Goal: Transaction & Acquisition: Purchase product/service

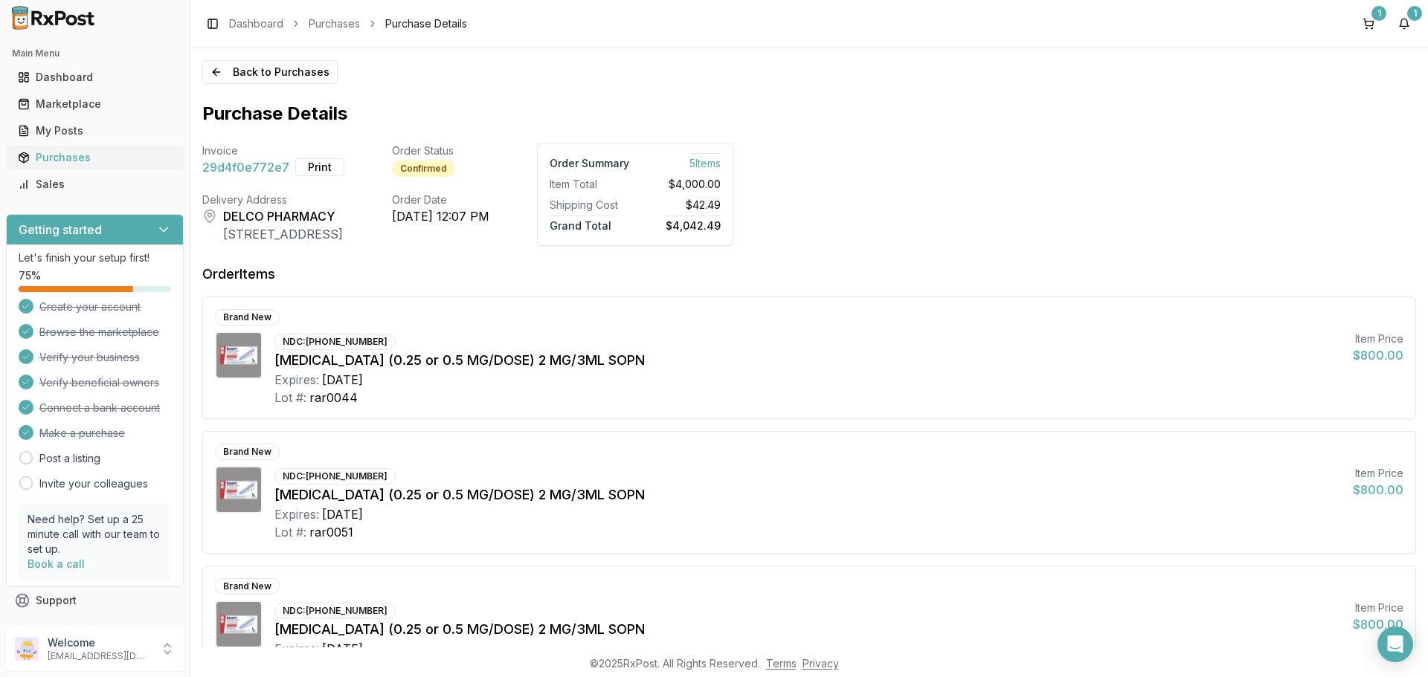
click at [80, 157] on div "Purchases" at bounding box center [95, 157] width 154 height 15
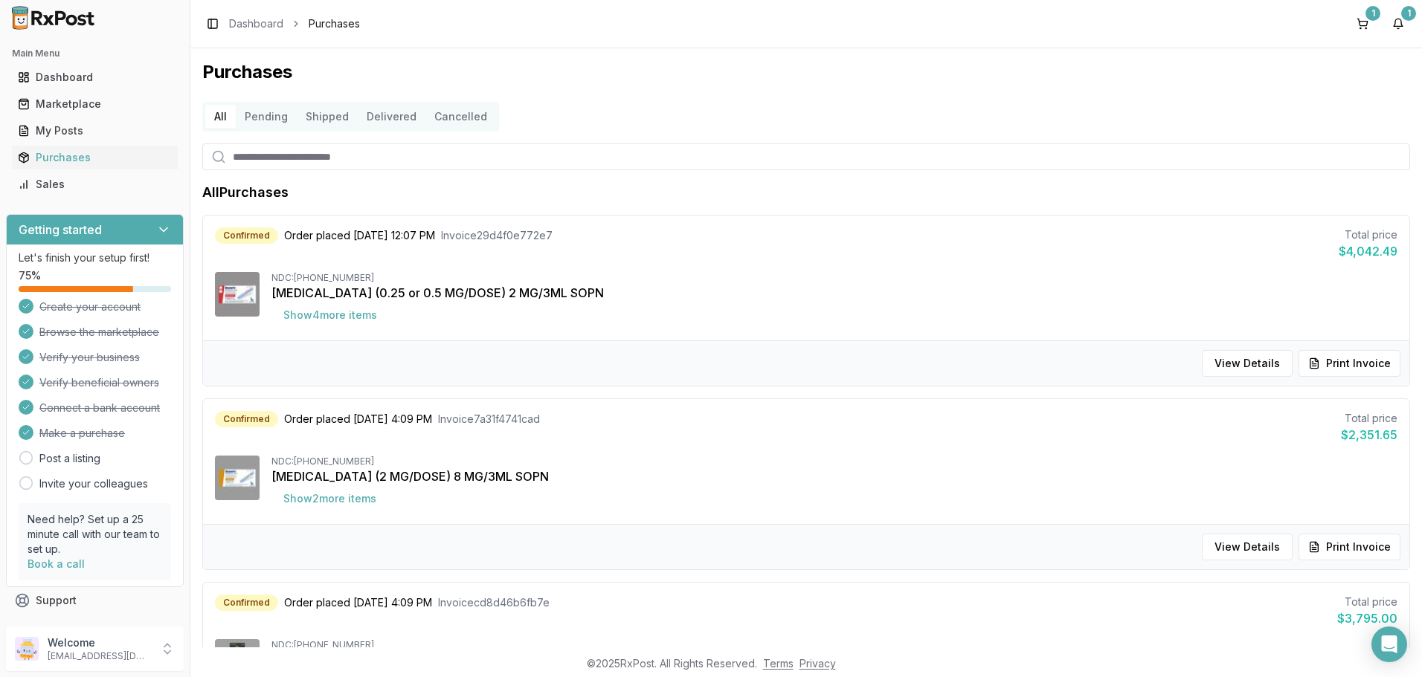
click at [358, 158] on input "search" at bounding box center [806, 157] width 1208 height 27
type input "**"
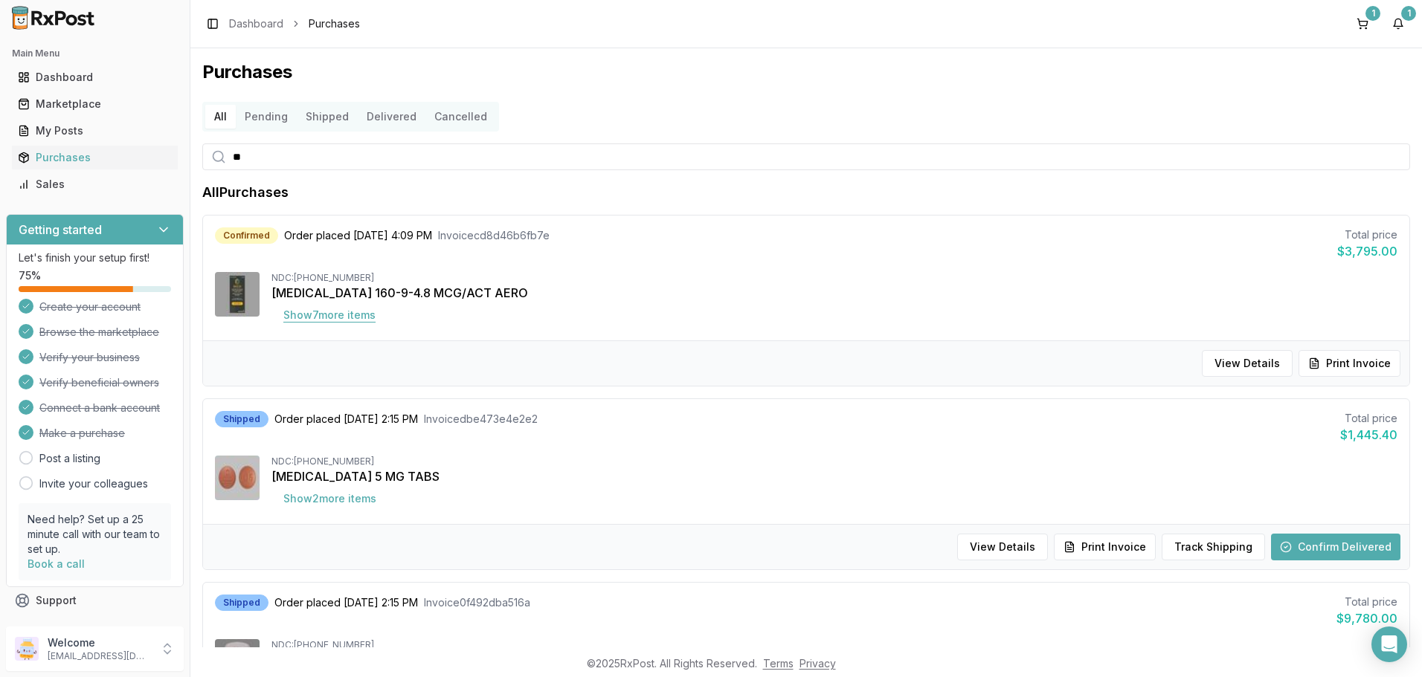
click at [354, 315] on button "Show 7 more item s" at bounding box center [329, 315] width 116 height 27
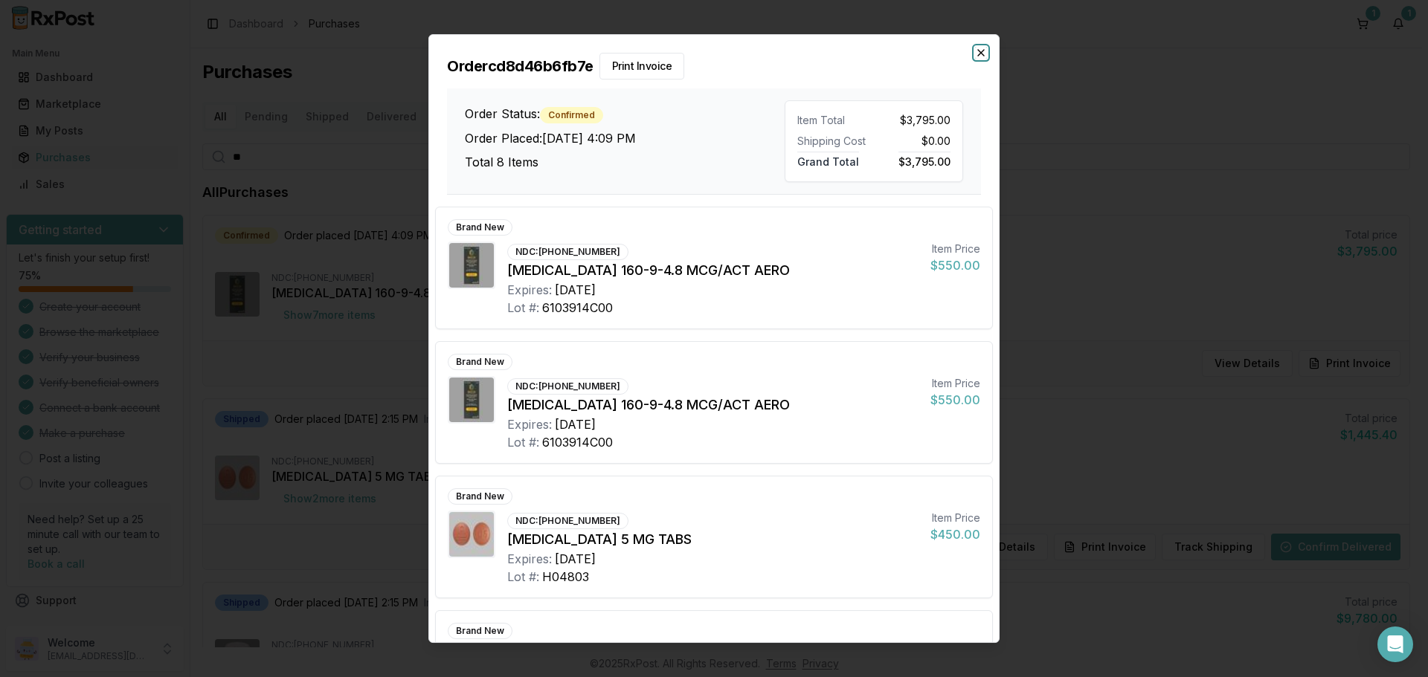
click at [982, 54] on icon "button" at bounding box center [981, 53] width 6 height 6
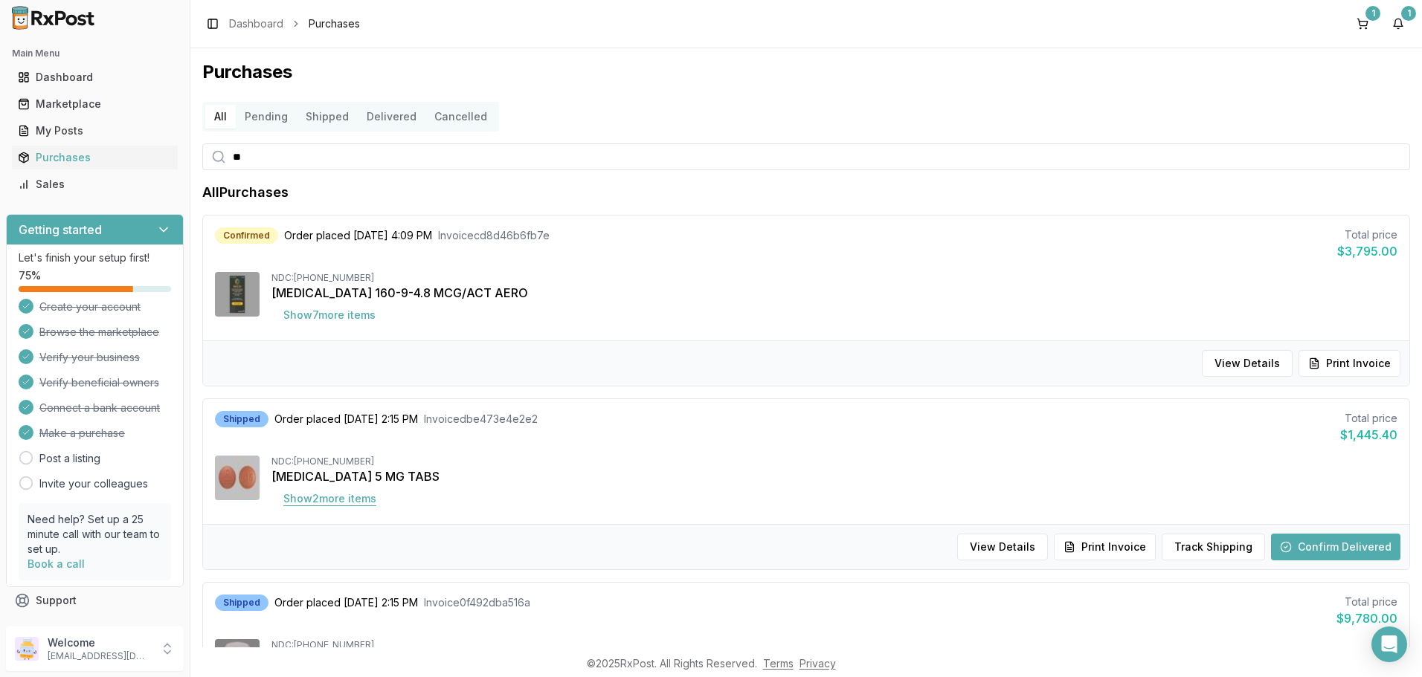
click at [335, 501] on button "Show 2 more item s" at bounding box center [329, 499] width 117 height 27
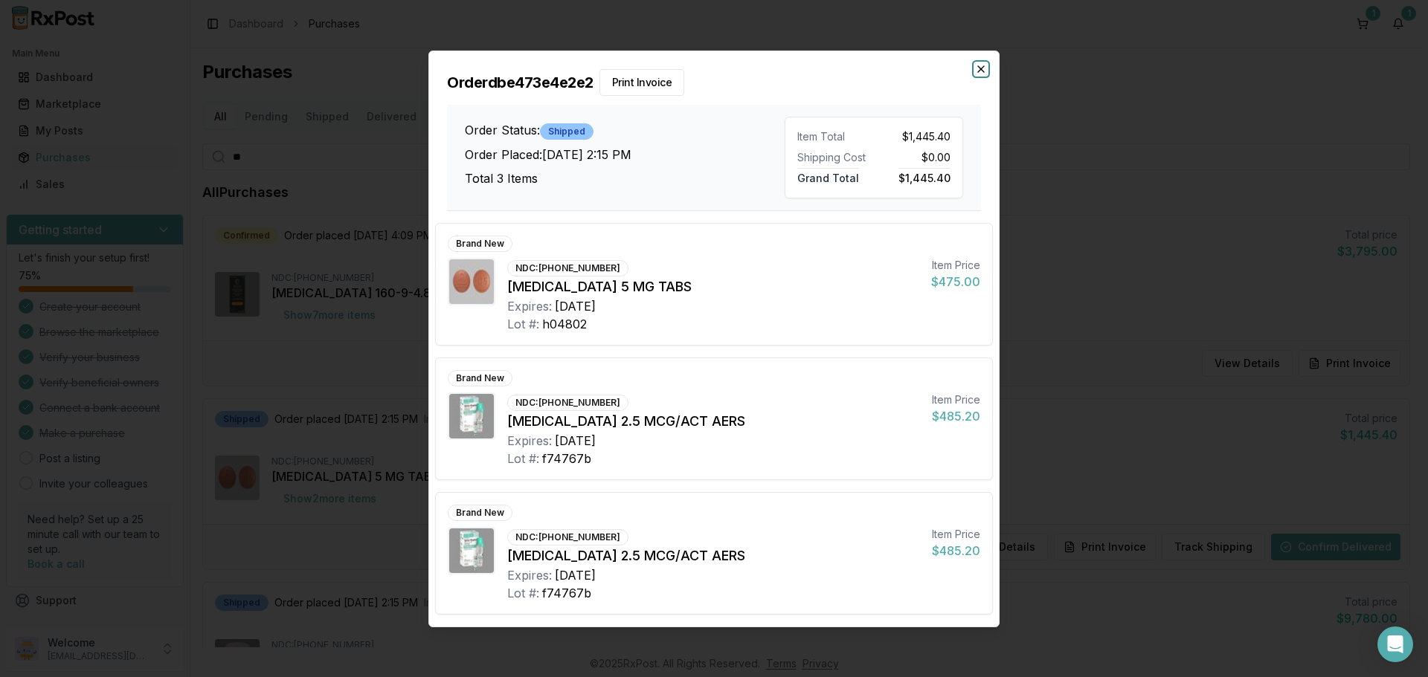
click at [983, 68] on icon "button" at bounding box center [981, 69] width 12 height 12
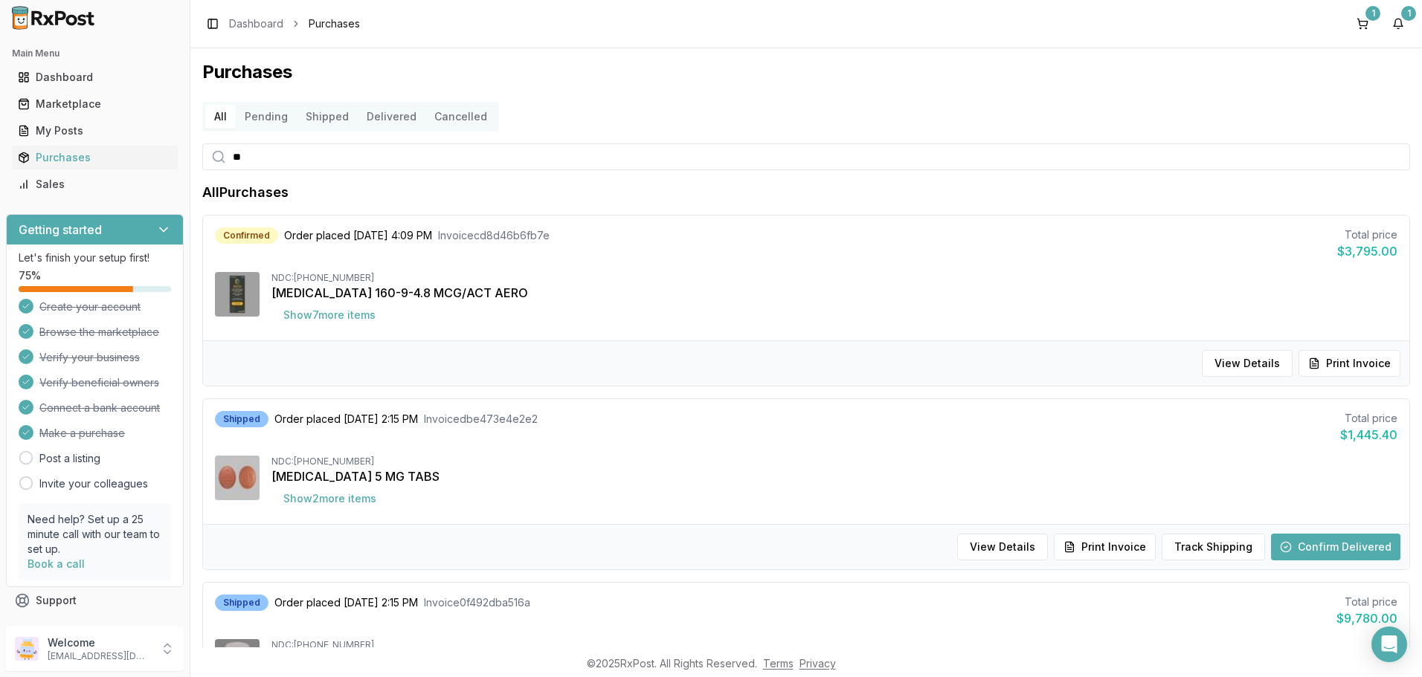
click at [311, 163] on input "**" at bounding box center [806, 157] width 1208 height 27
type input "******"
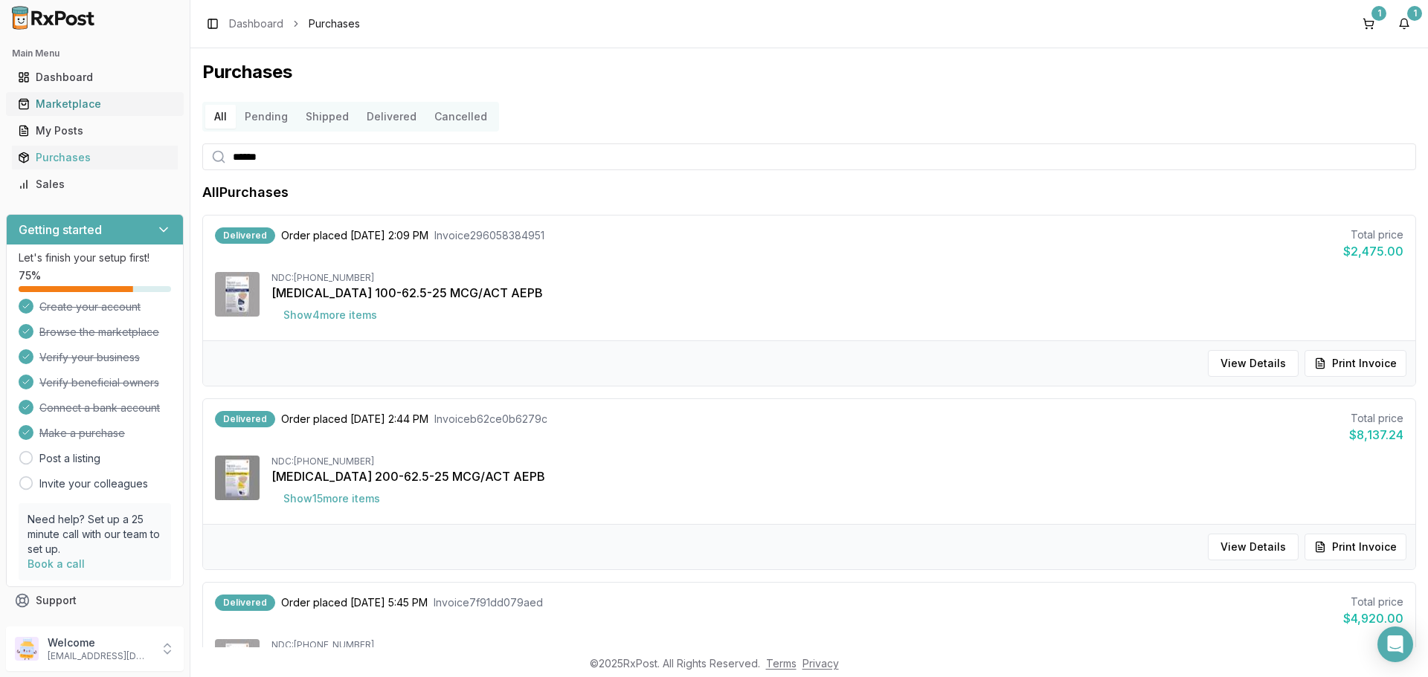
click at [97, 108] on div "Marketplace" at bounding box center [95, 104] width 154 height 15
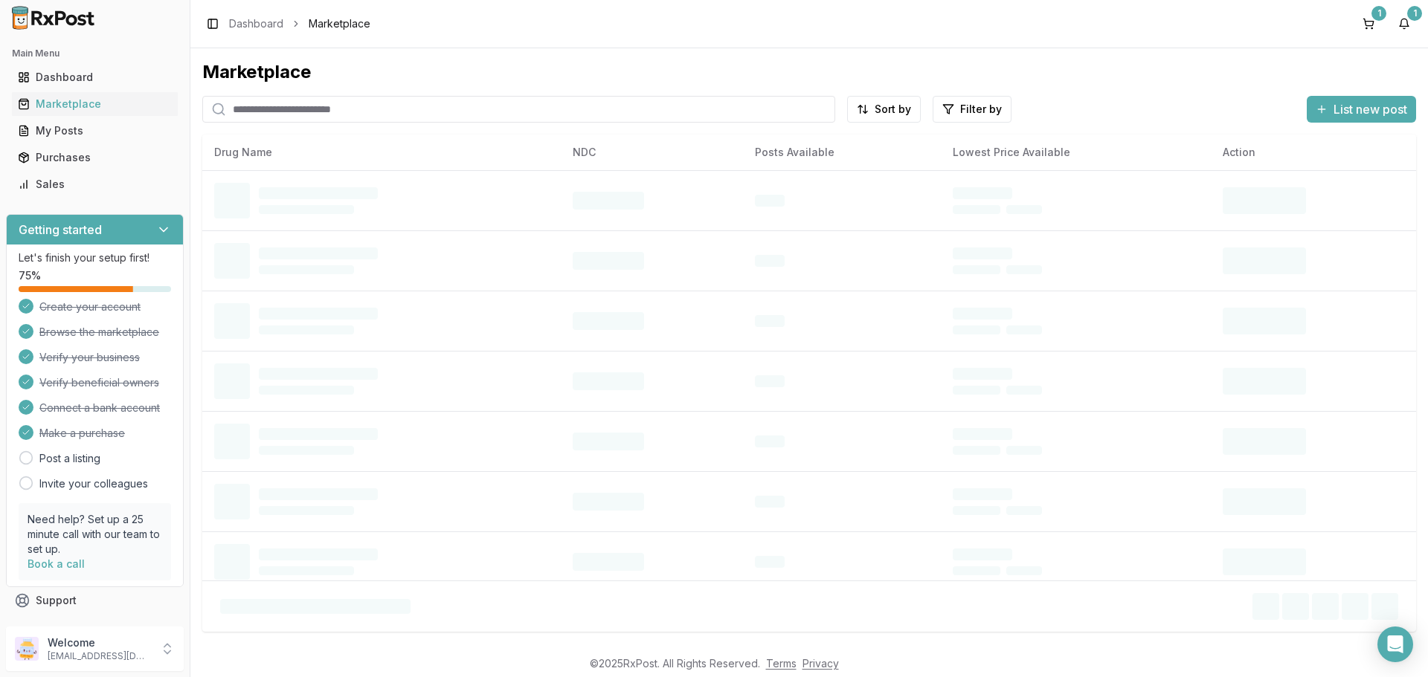
click at [273, 111] on input "search" at bounding box center [518, 109] width 633 height 27
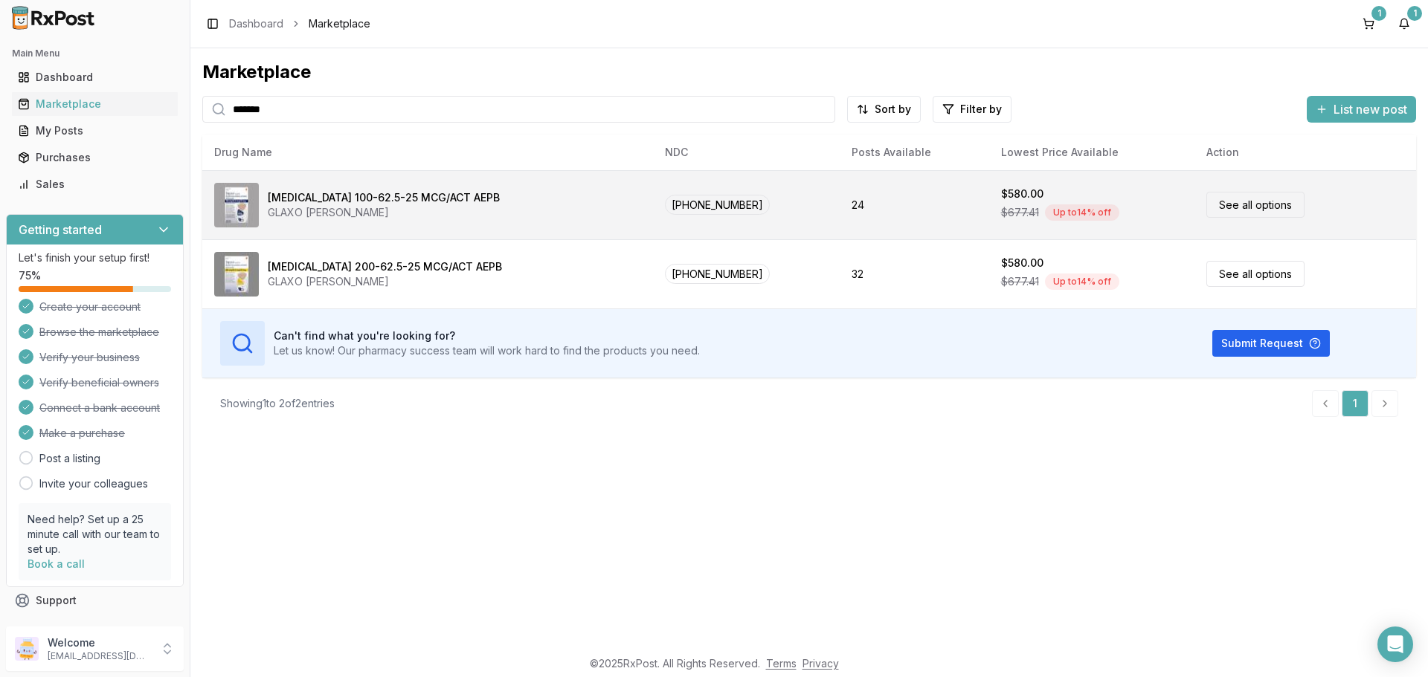
type input "*******"
click at [1234, 202] on link "See all options" at bounding box center [1255, 205] width 98 height 26
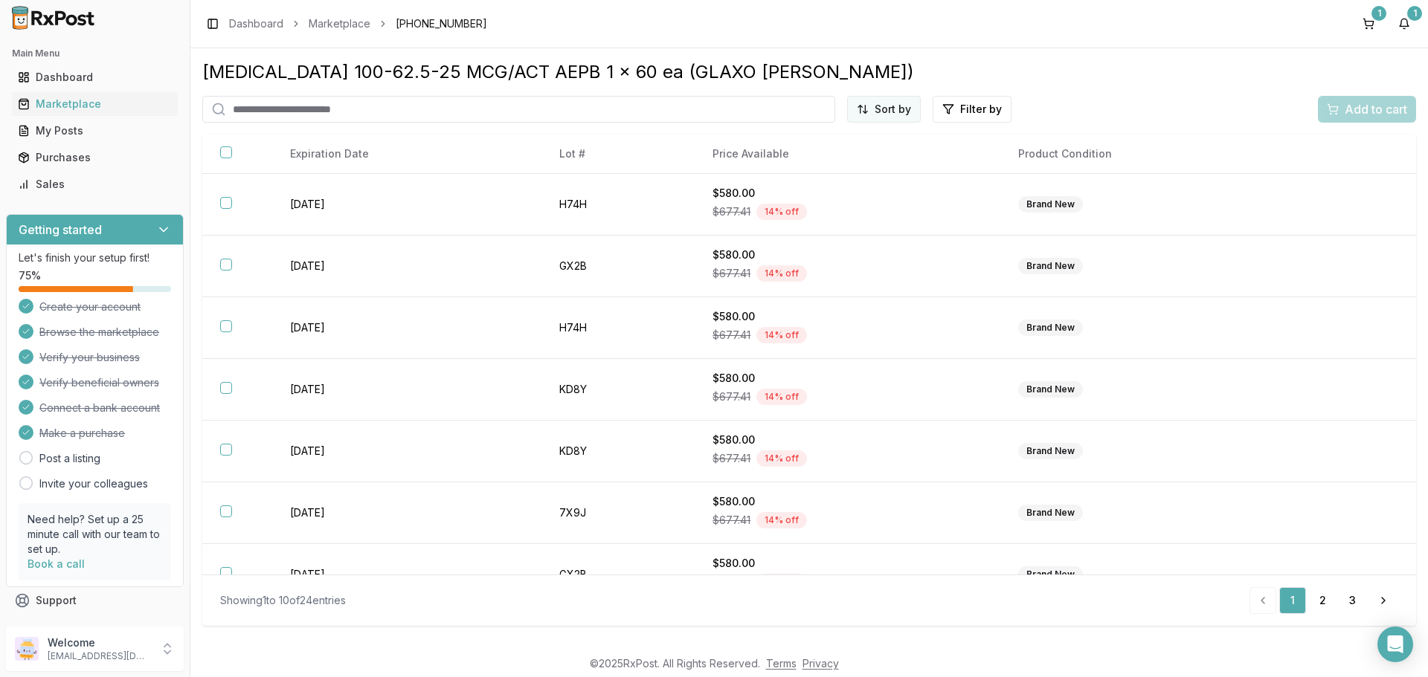
click at [886, 115] on html "Main Menu Dashboard Marketplace My Posts Purchases Sales Getting started Let's …" at bounding box center [714, 338] width 1428 height 677
click at [835, 164] on div "Price (Low to High)" at bounding box center [847, 165] width 141 height 24
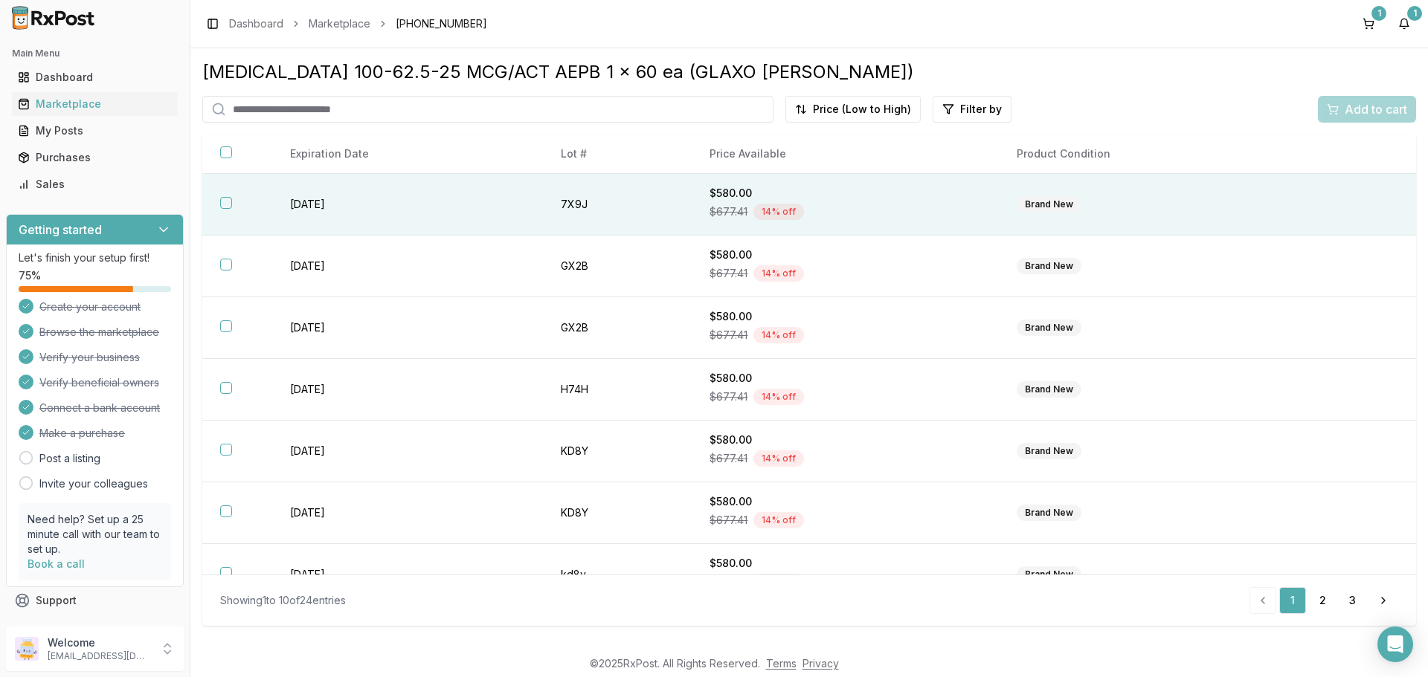
click at [222, 203] on button "button" at bounding box center [226, 203] width 12 height 12
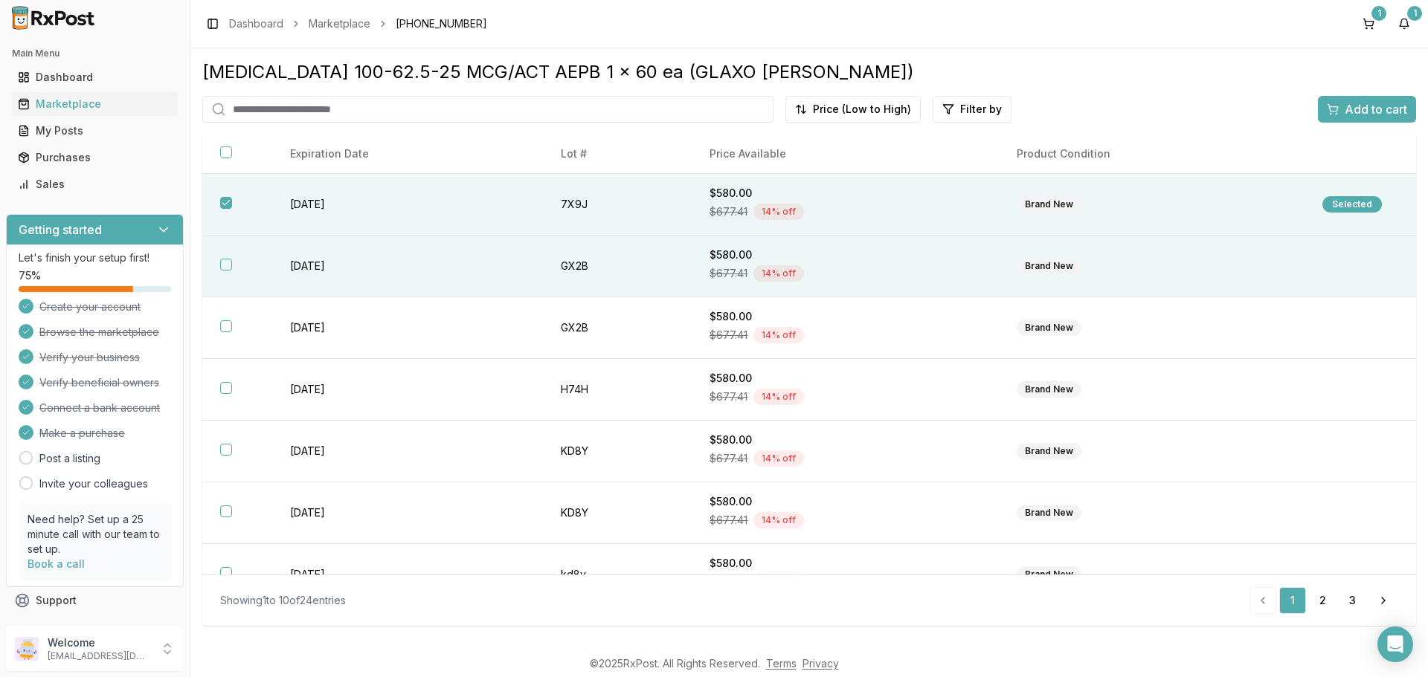
click at [242, 249] on th at bounding box center [237, 267] width 70 height 62
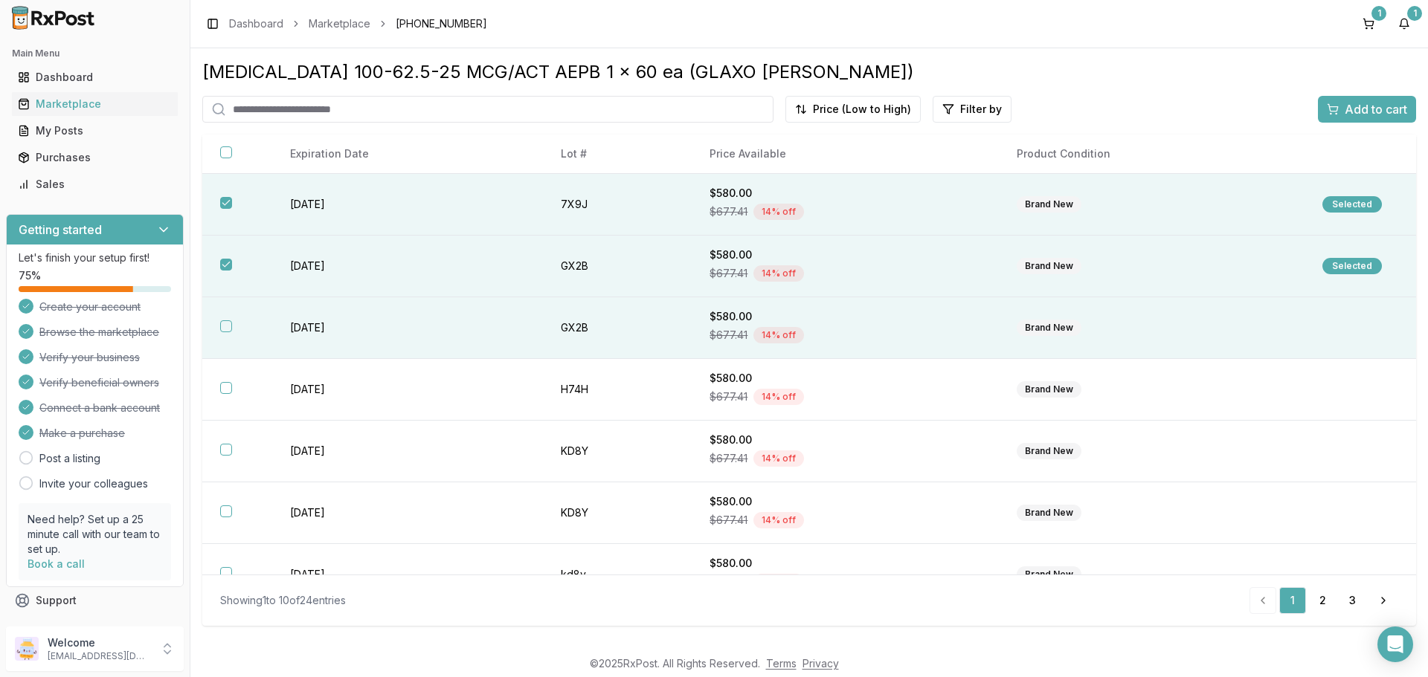
click at [228, 320] on th at bounding box center [237, 328] width 70 height 62
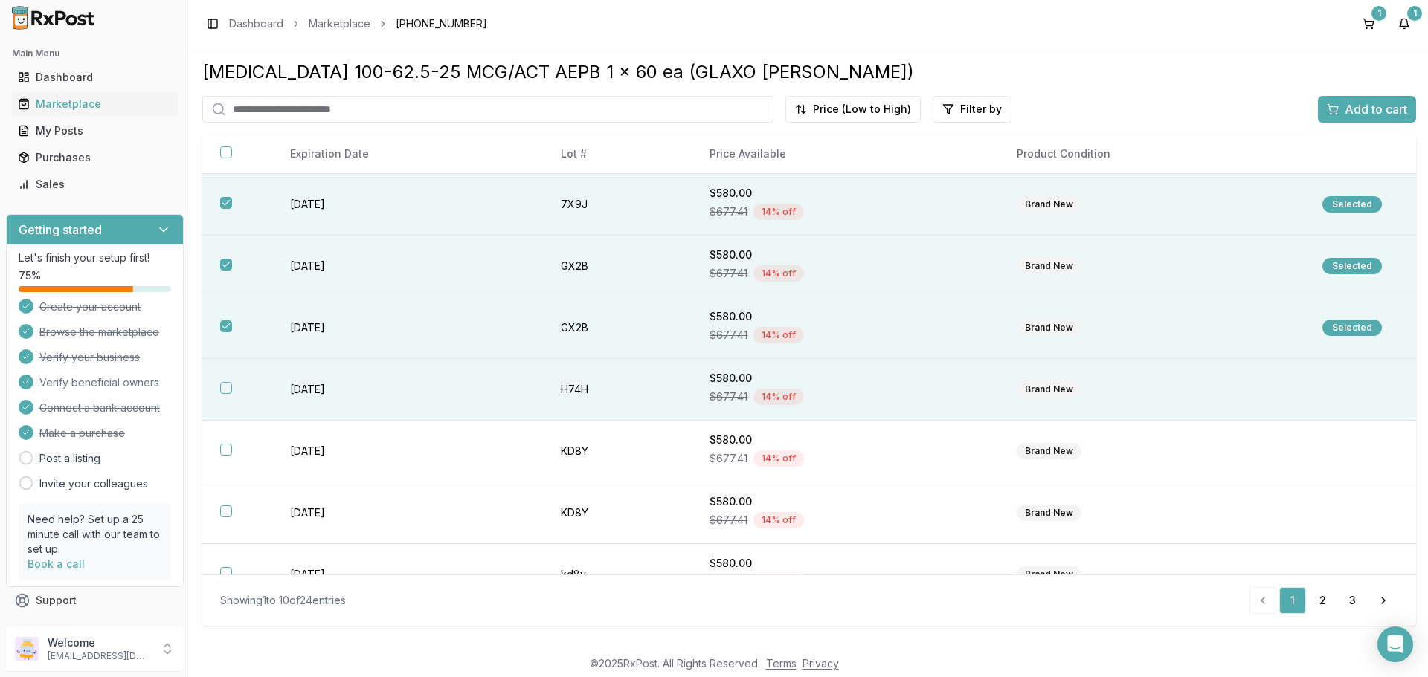
click at [217, 382] on th at bounding box center [237, 390] width 70 height 62
click at [1338, 113] on div "Add to cart" at bounding box center [1366, 109] width 80 height 18
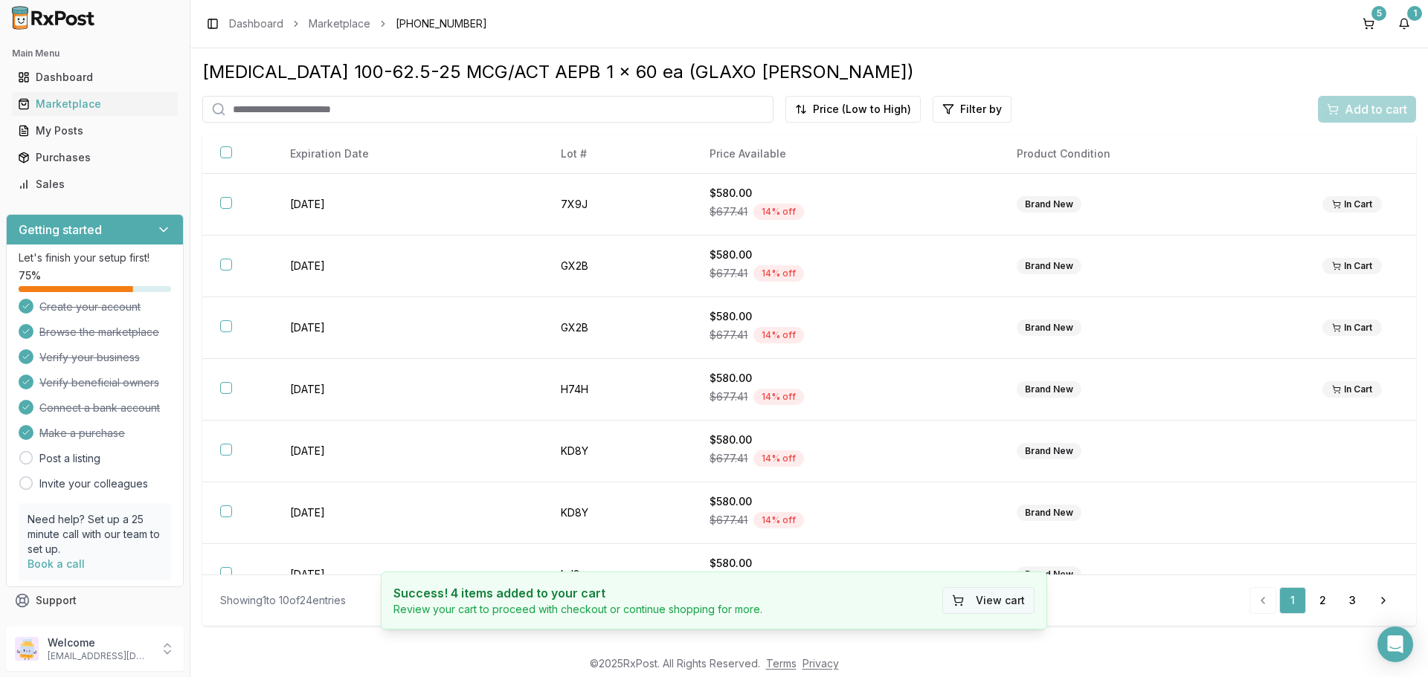
click at [988, 605] on button "View cart" at bounding box center [988, 600] width 92 height 27
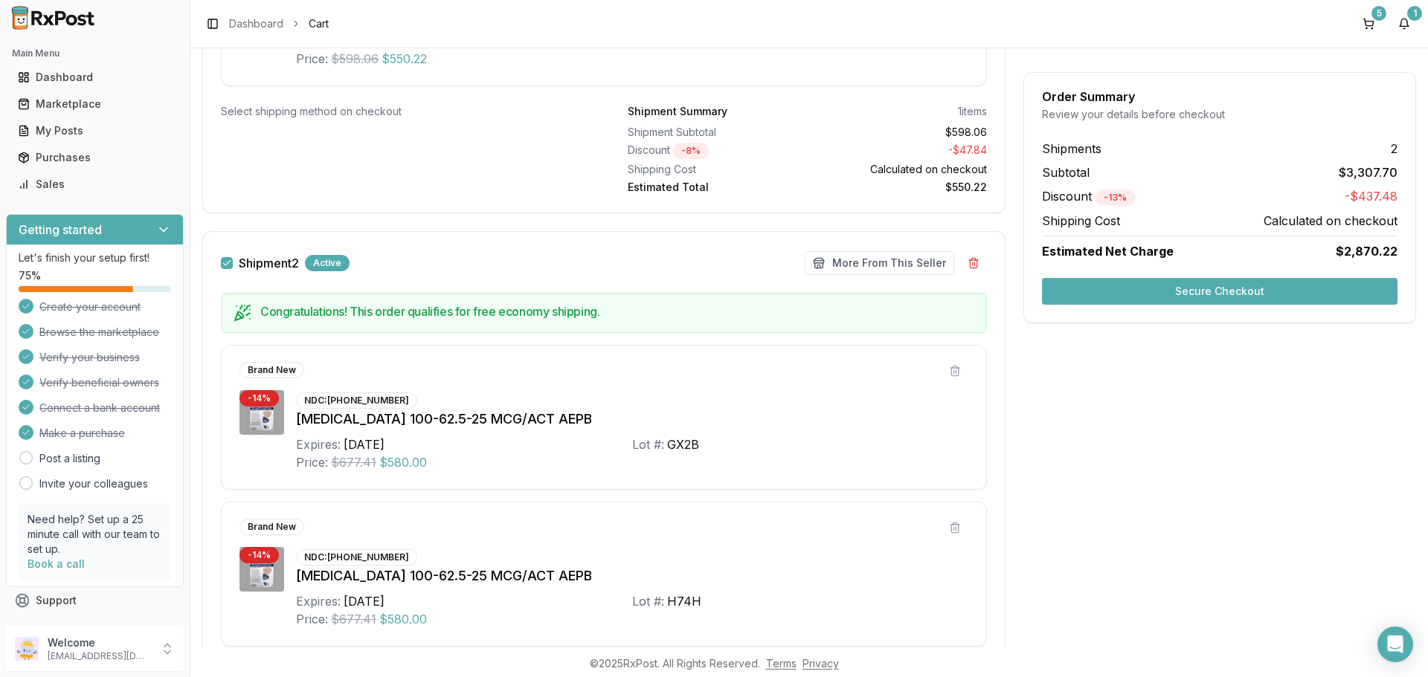
scroll to position [446, 0]
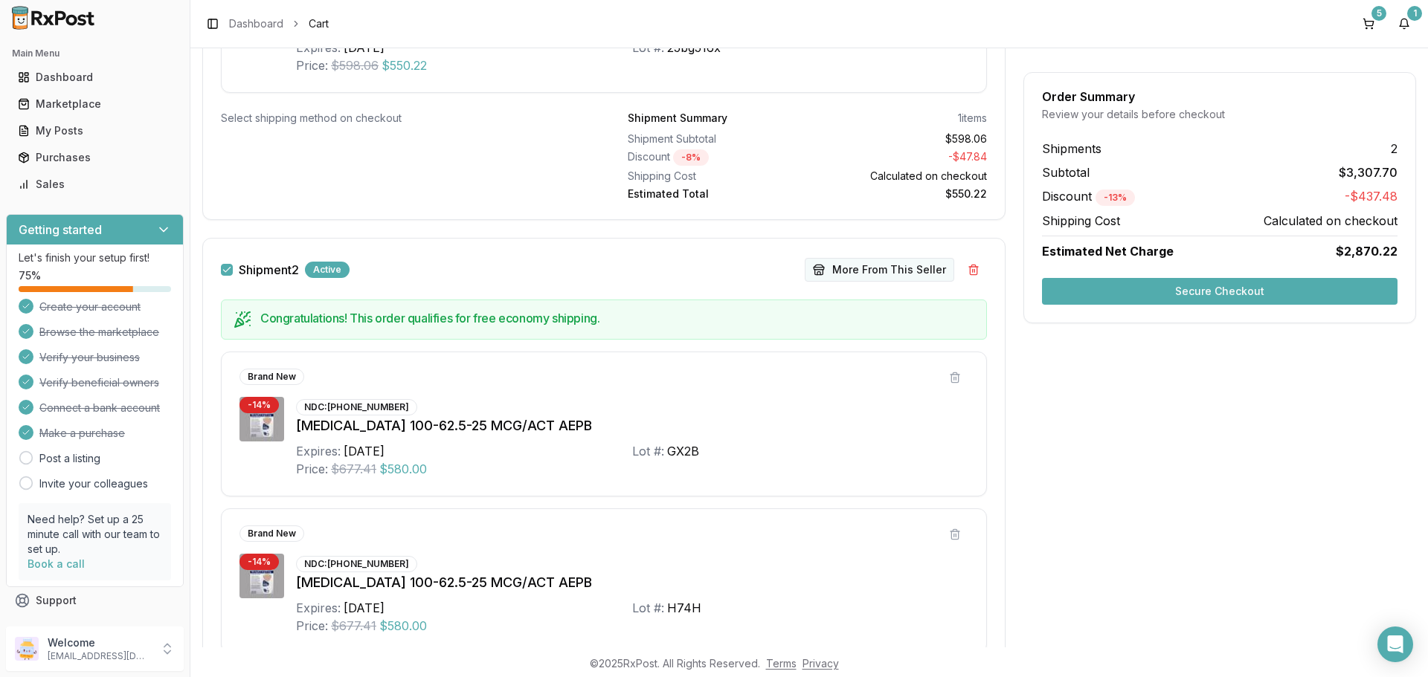
click at [842, 274] on button "More From This Seller" at bounding box center [879, 270] width 149 height 24
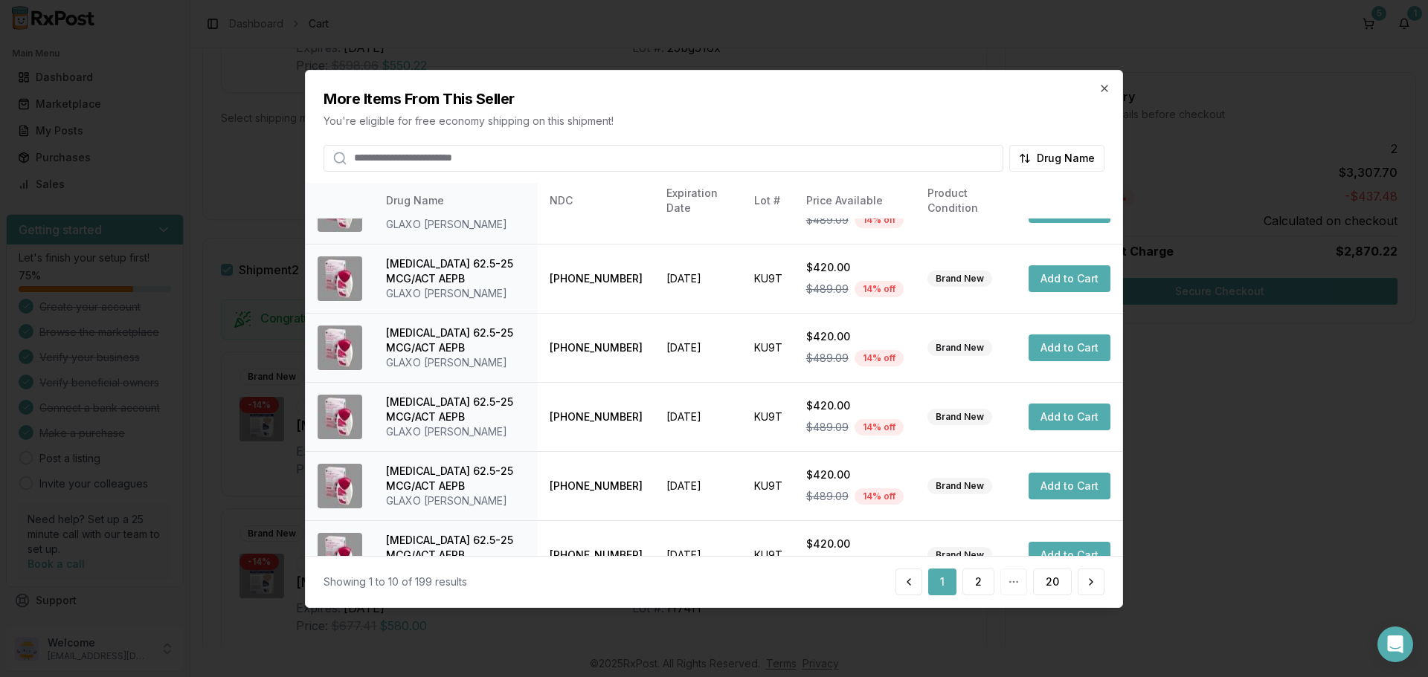
scroll to position [354, 0]
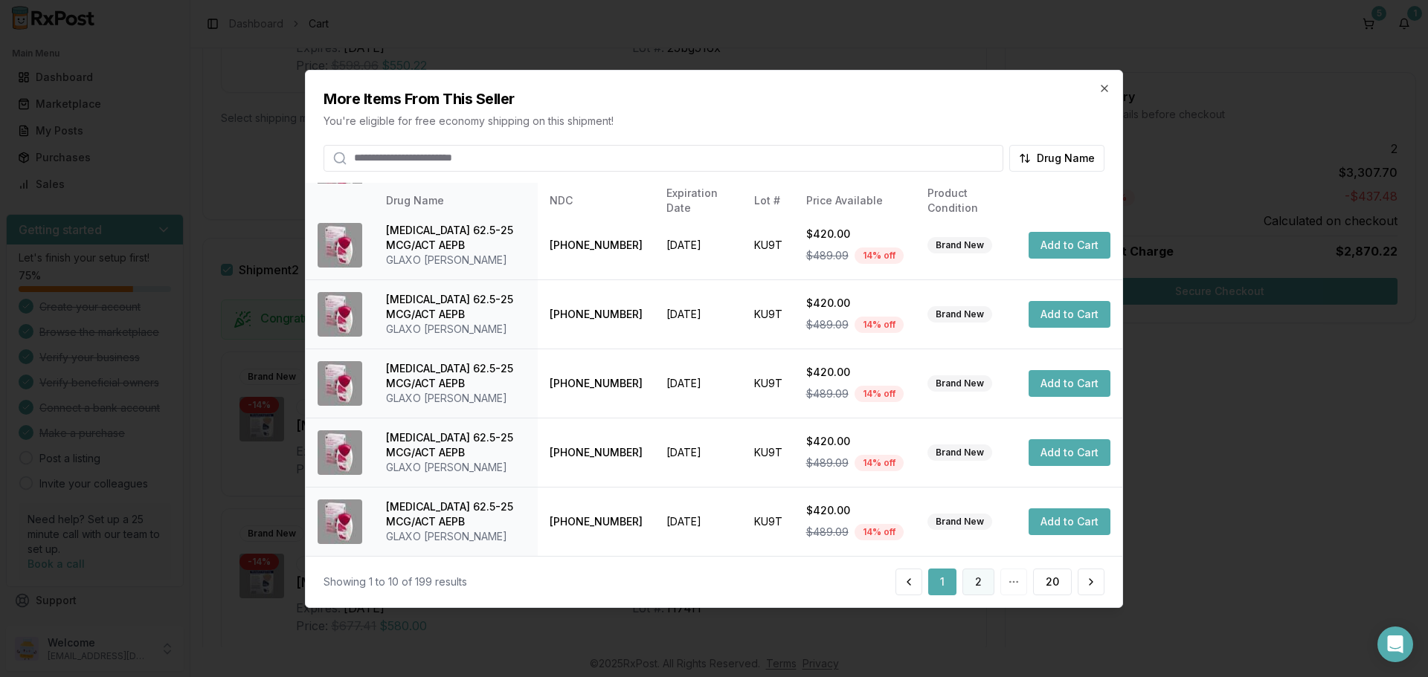
click at [980, 587] on button "2" at bounding box center [978, 582] width 32 height 27
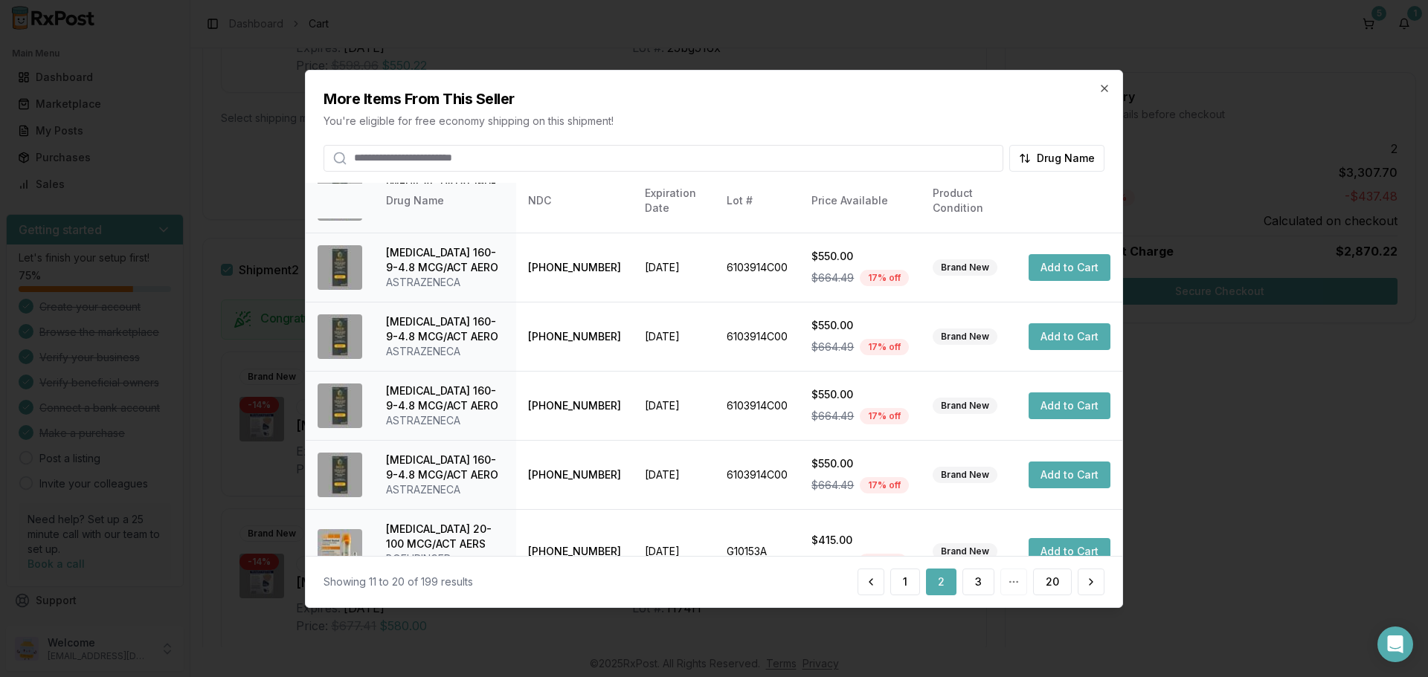
scroll to position [369, 0]
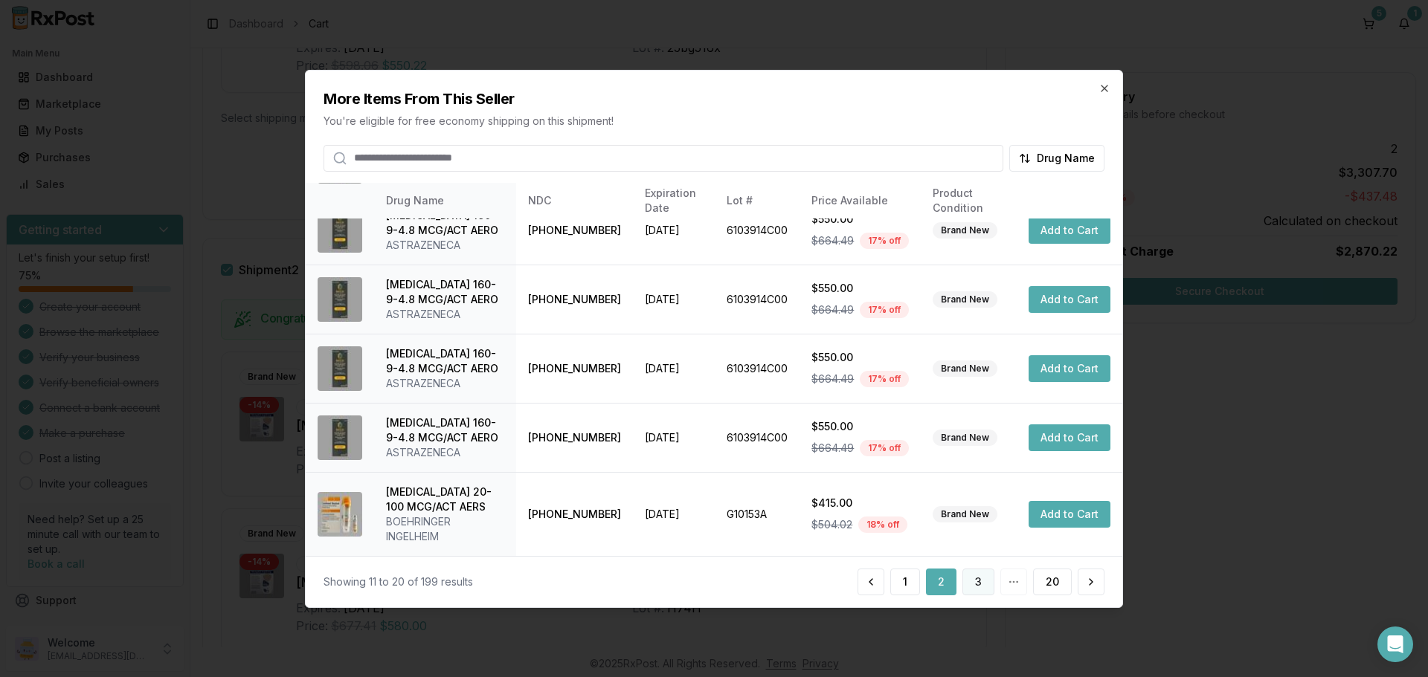
click at [977, 578] on button "3" at bounding box center [978, 582] width 32 height 27
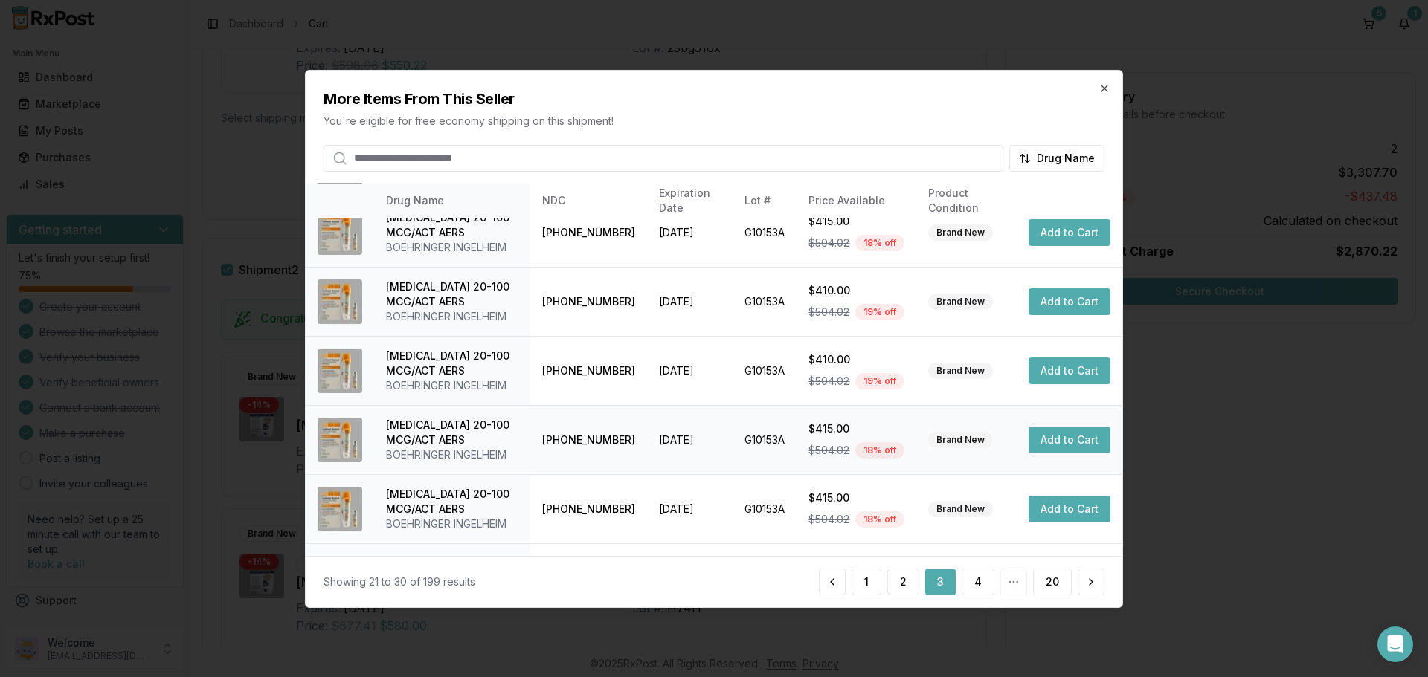
scroll to position [354, 0]
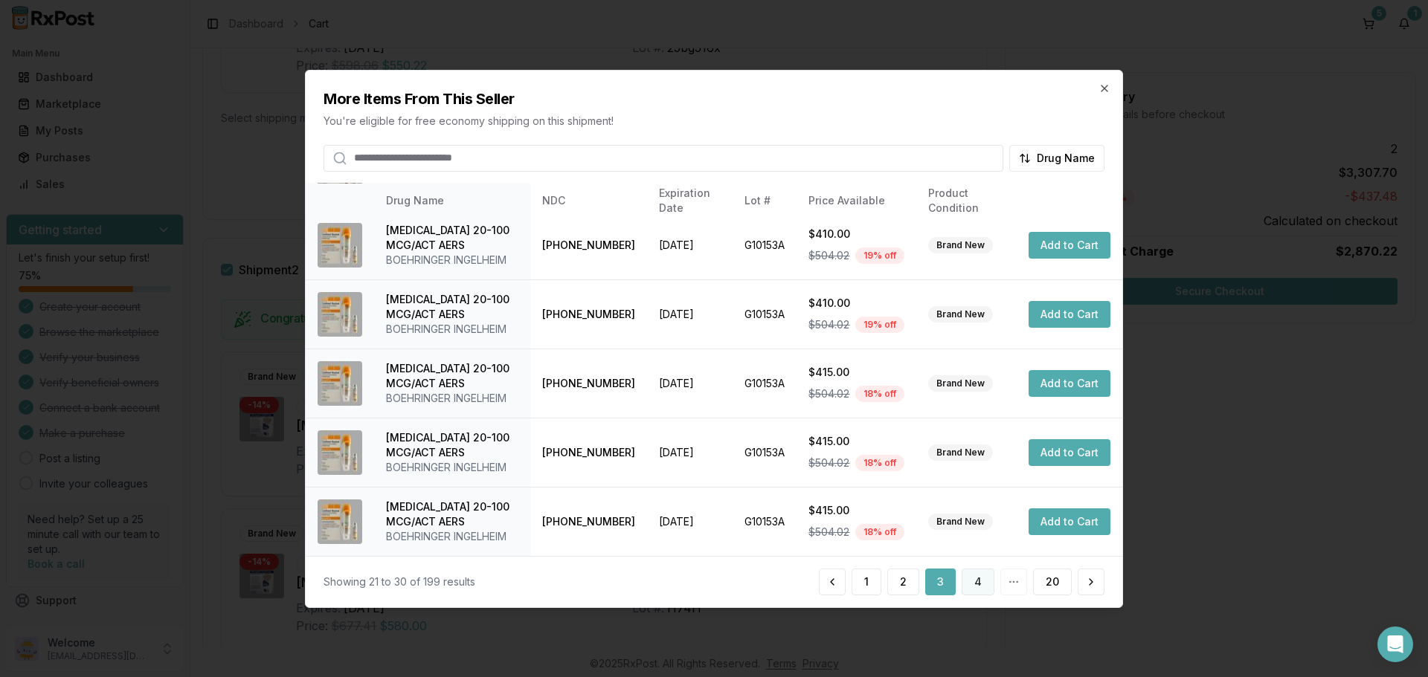
click at [981, 585] on button "4" at bounding box center [977, 582] width 33 height 27
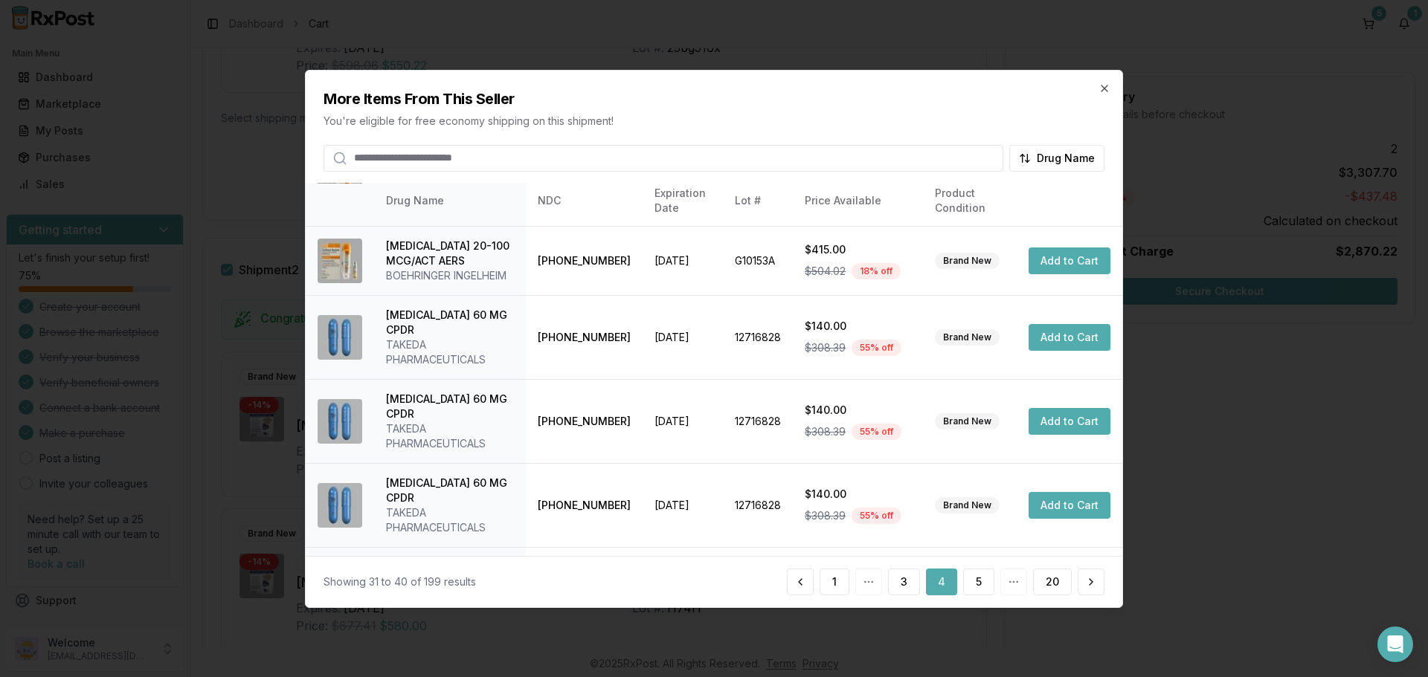
scroll to position [369, 0]
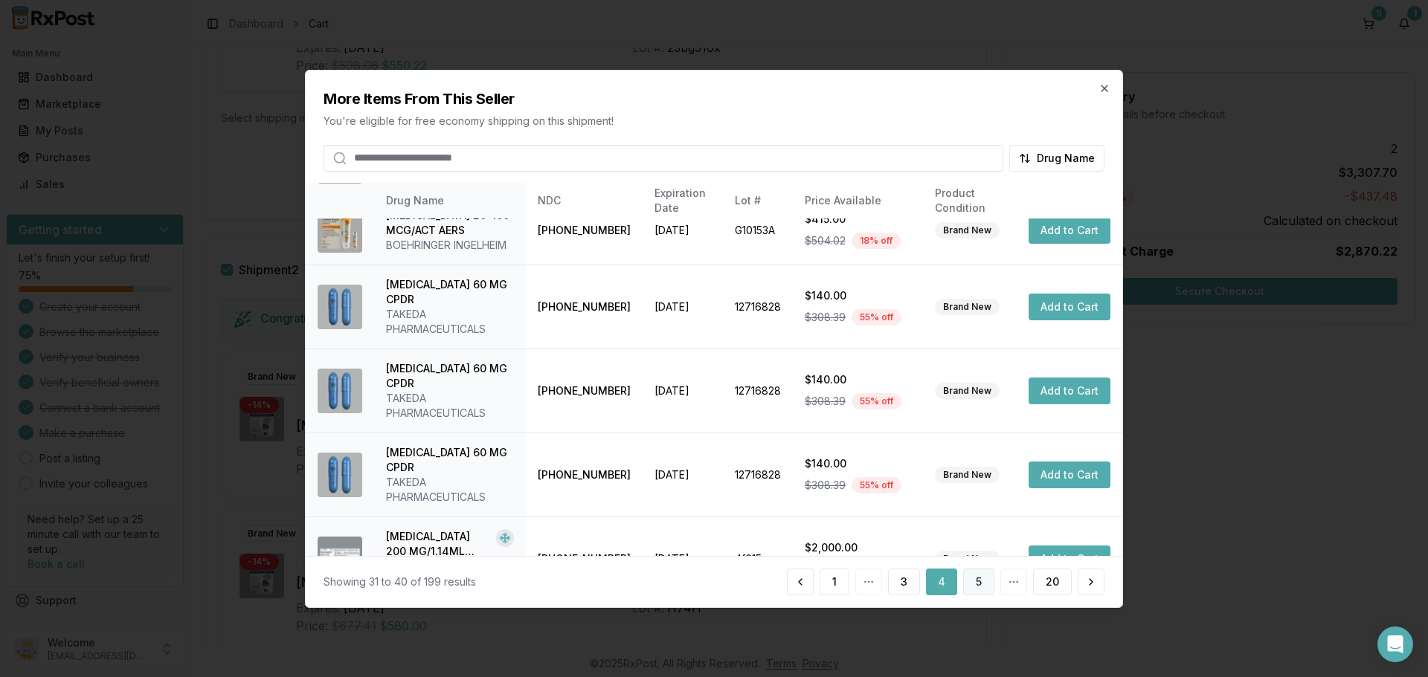
click at [976, 588] on button "5" at bounding box center [978, 582] width 31 height 27
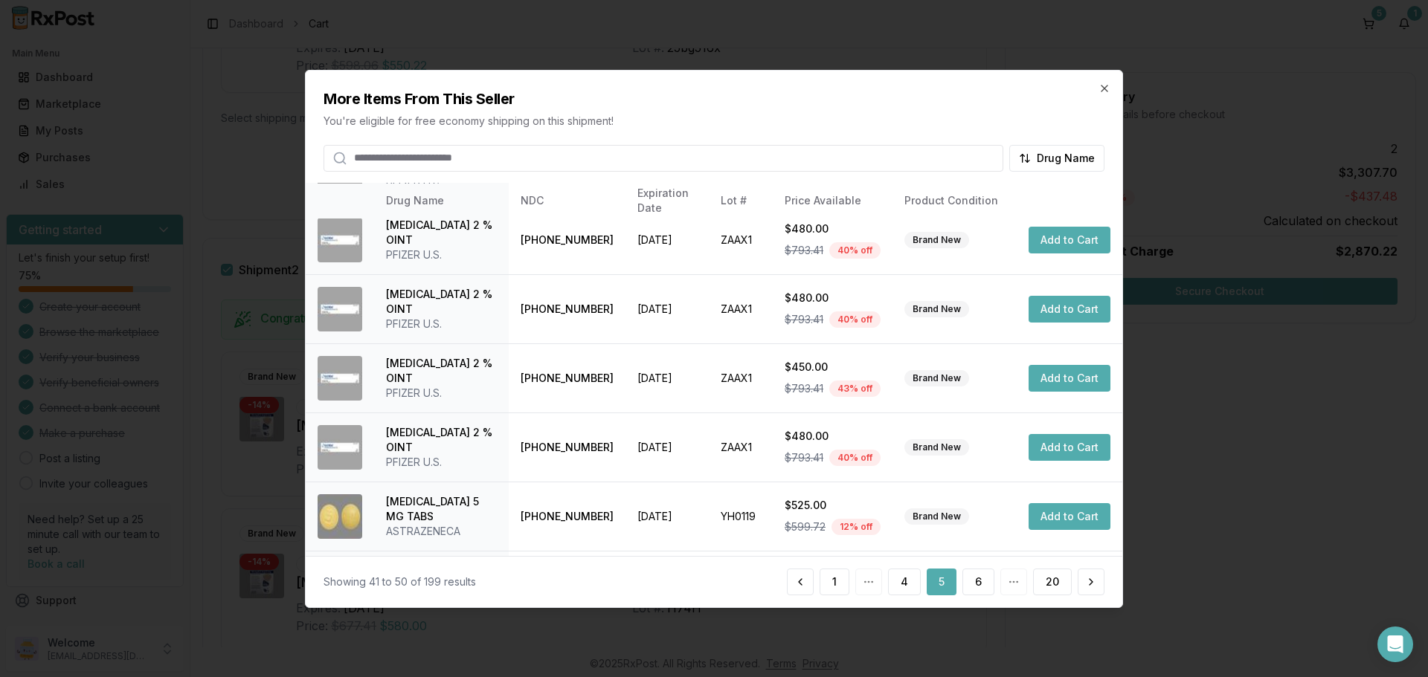
scroll to position [354, 0]
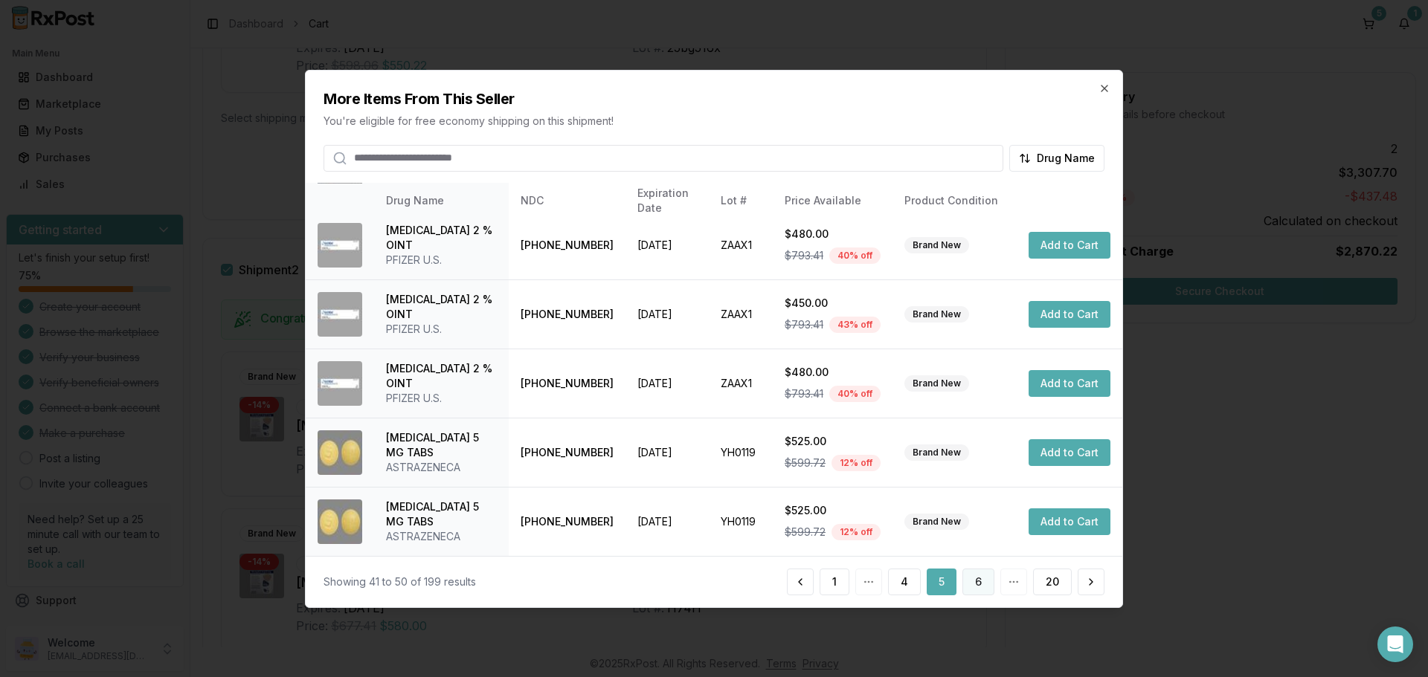
click at [976, 587] on button "6" at bounding box center [978, 582] width 32 height 27
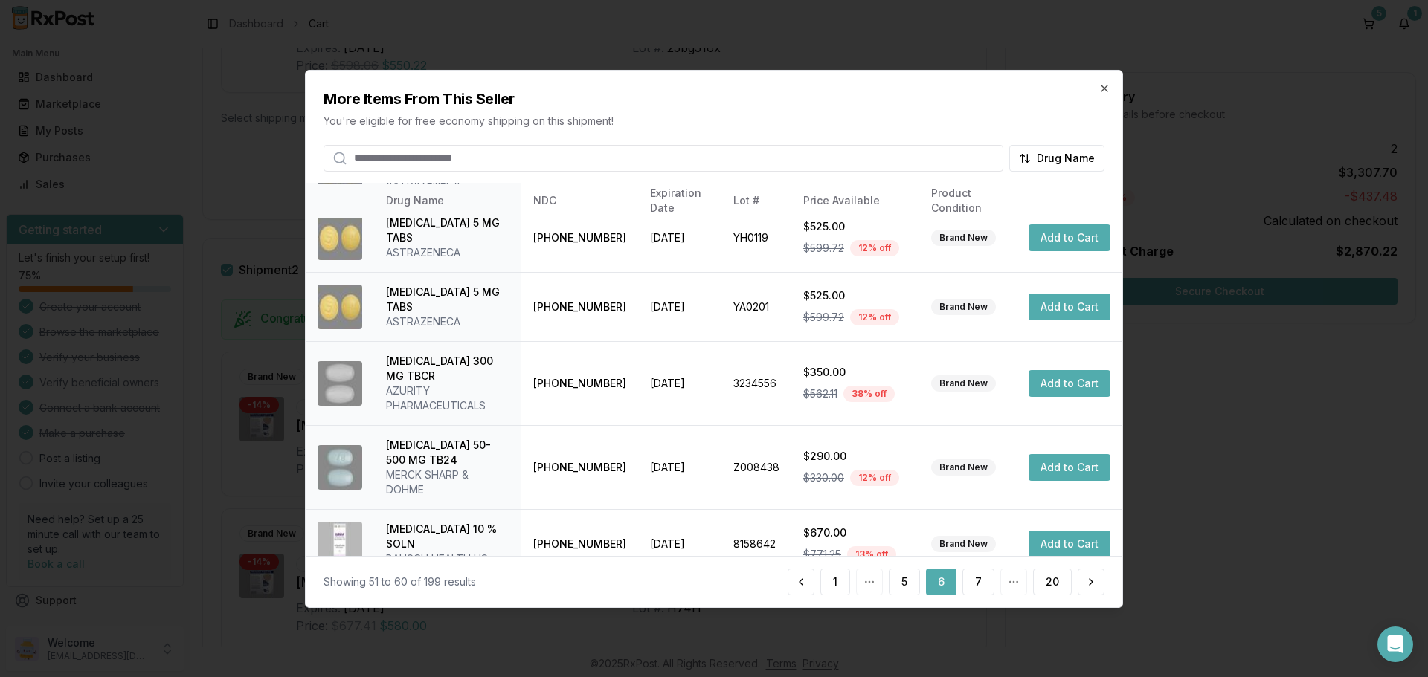
scroll to position [369, 0]
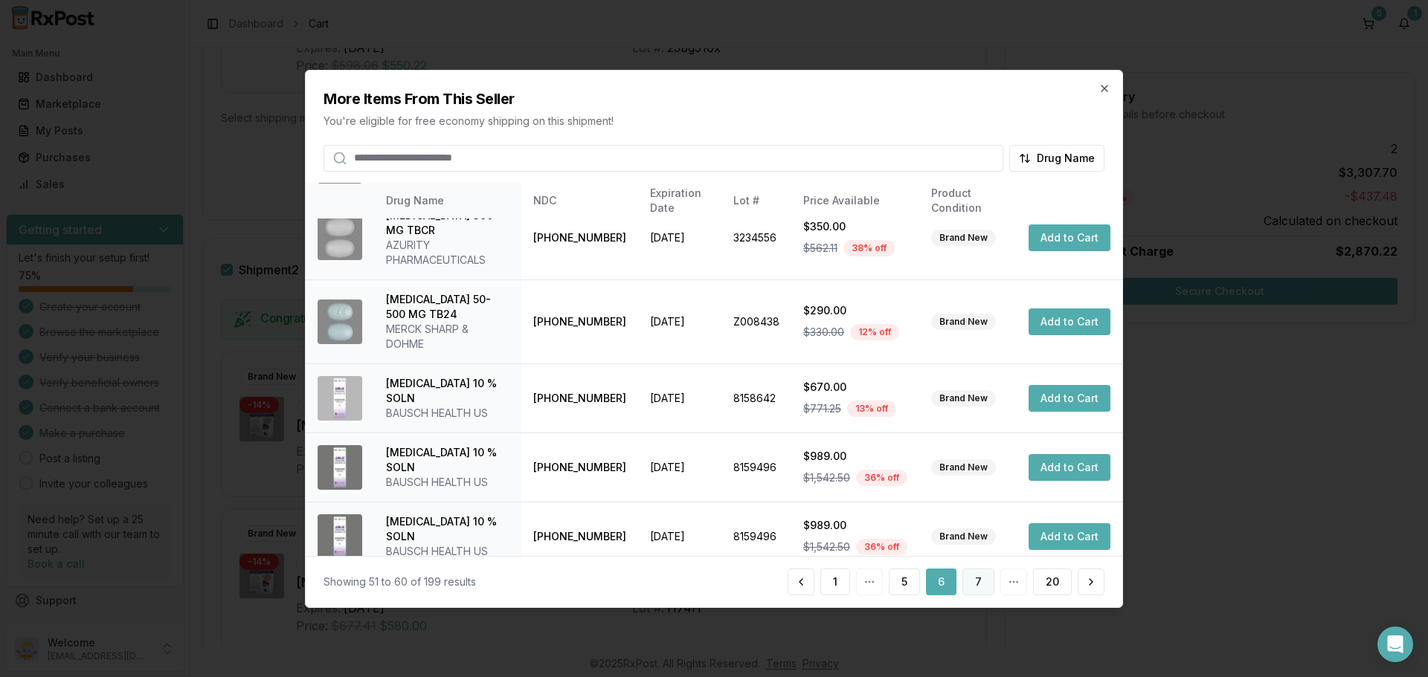
click at [982, 587] on button "7" at bounding box center [978, 582] width 32 height 27
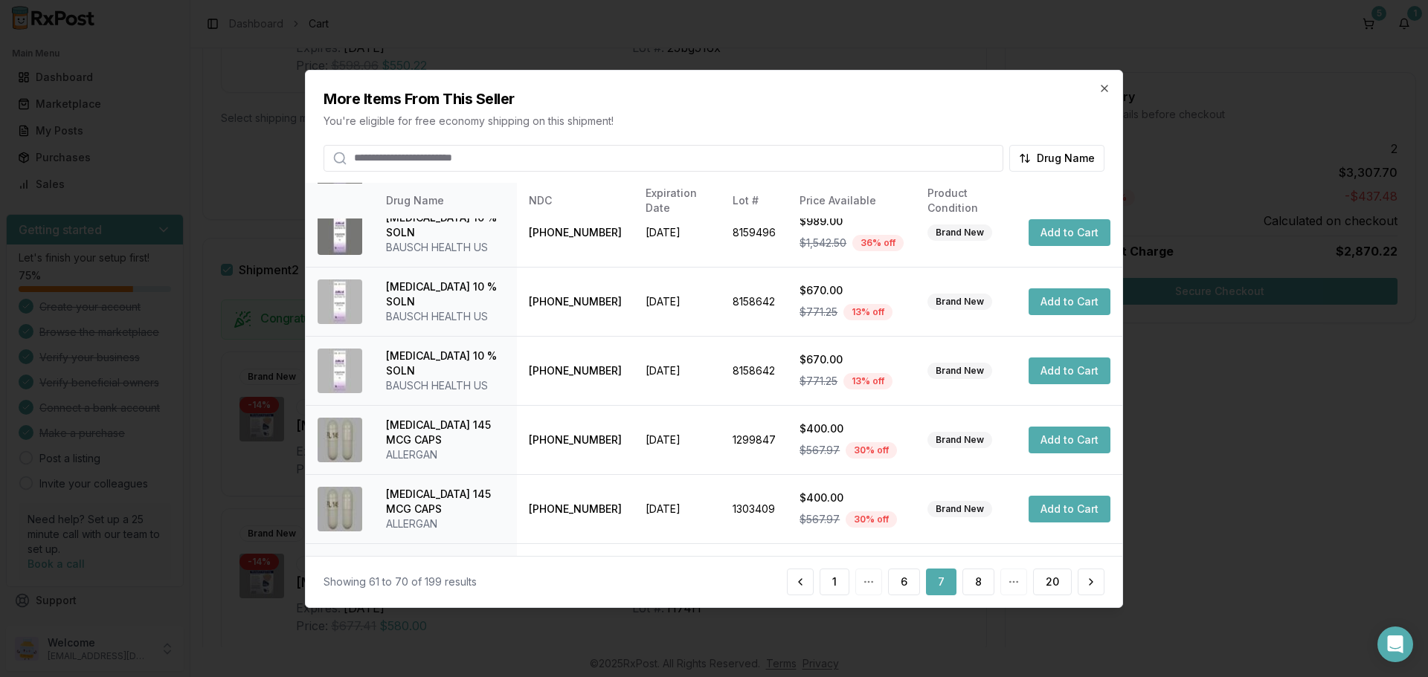
scroll to position [354, 0]
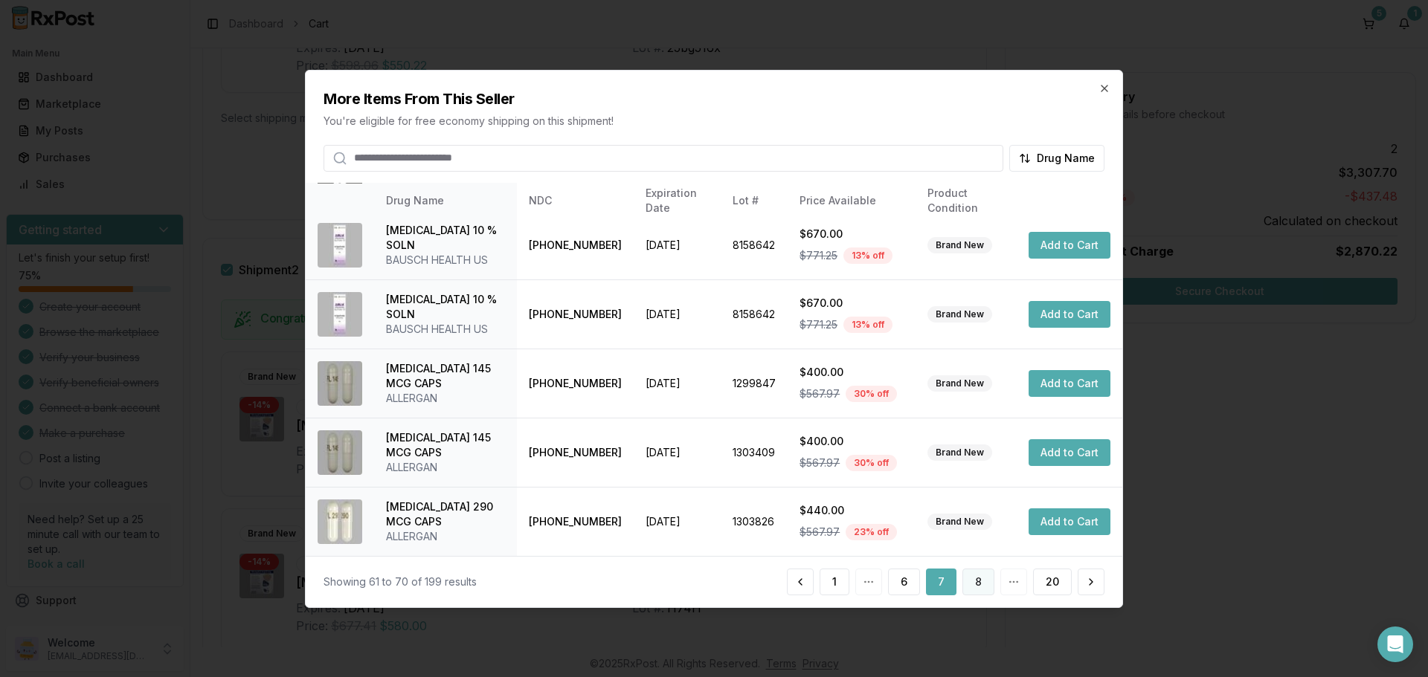
click at [981, 585] on button "8" at bounding box center [978, 582] width 32 height 27
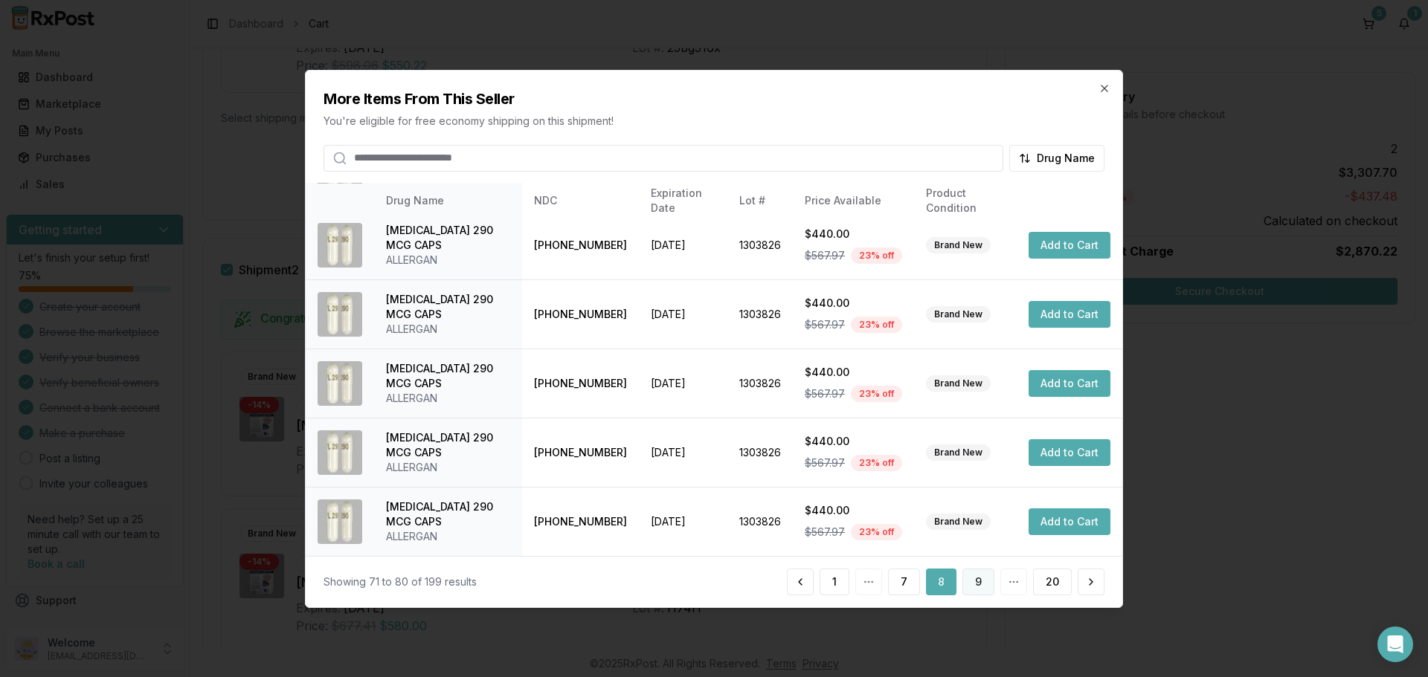
click at [987, 580] on button "9" at bounding box center [978, 582] width 32 height 27
click at [966, 589] on button "10" at bounding box center [976, 582] width 36 height 27
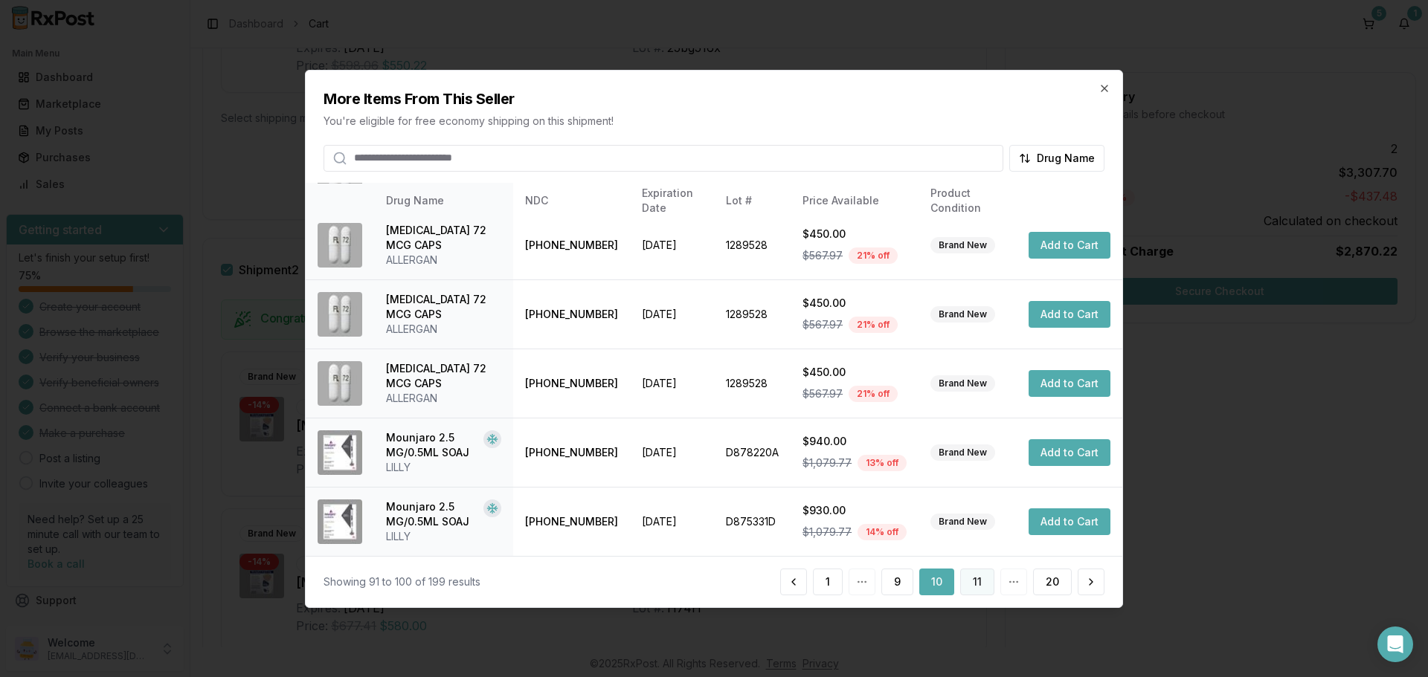
click at [981, 581] on button "11" at bounding box center [977, 582] width 34 height 27
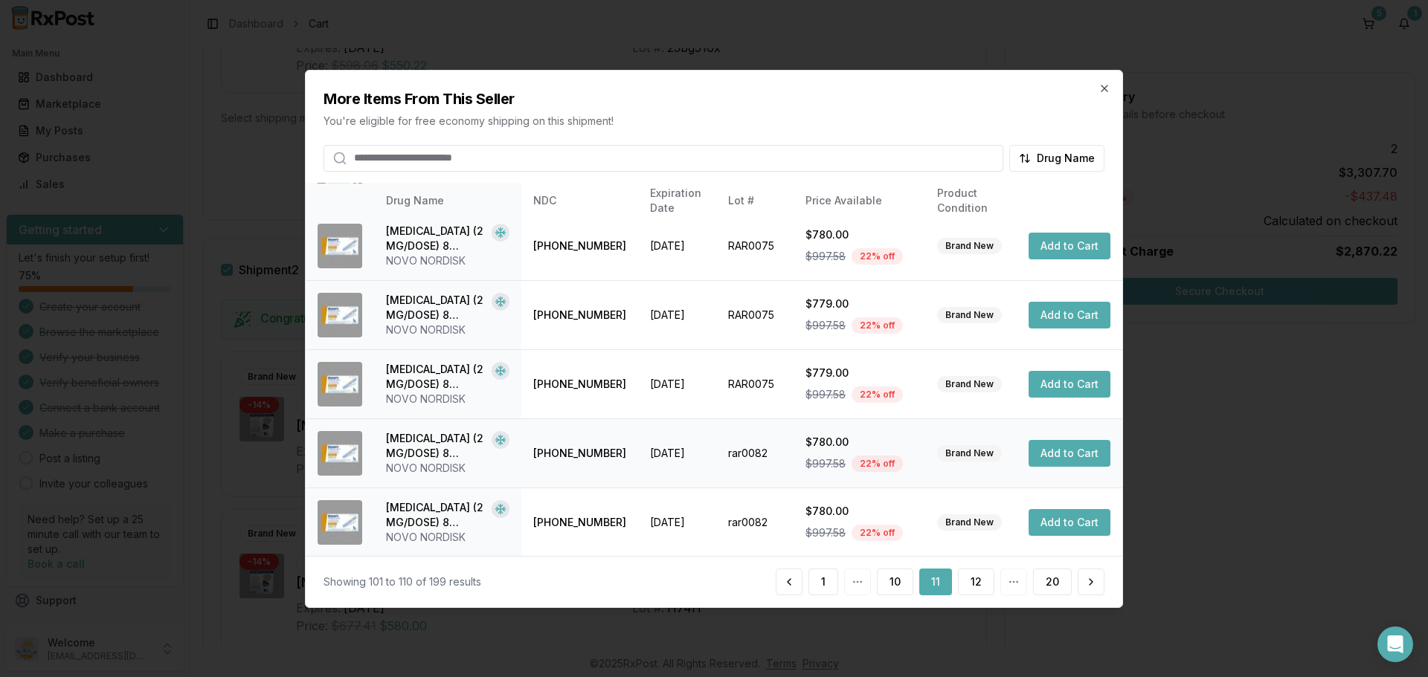
scroll to position [369, 0]
click at [979, 581] on button "12" at bounding box center [976, 582] width 36 height 27
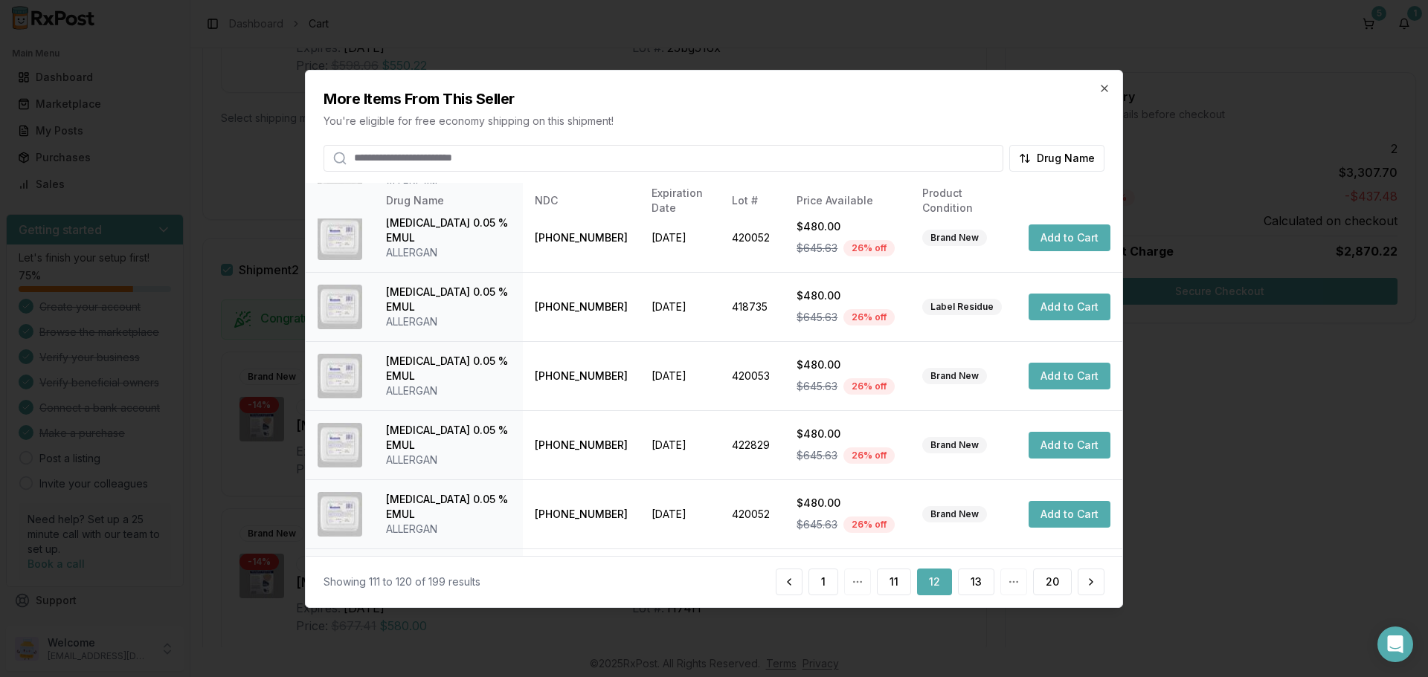
scroll to position [354, 0]
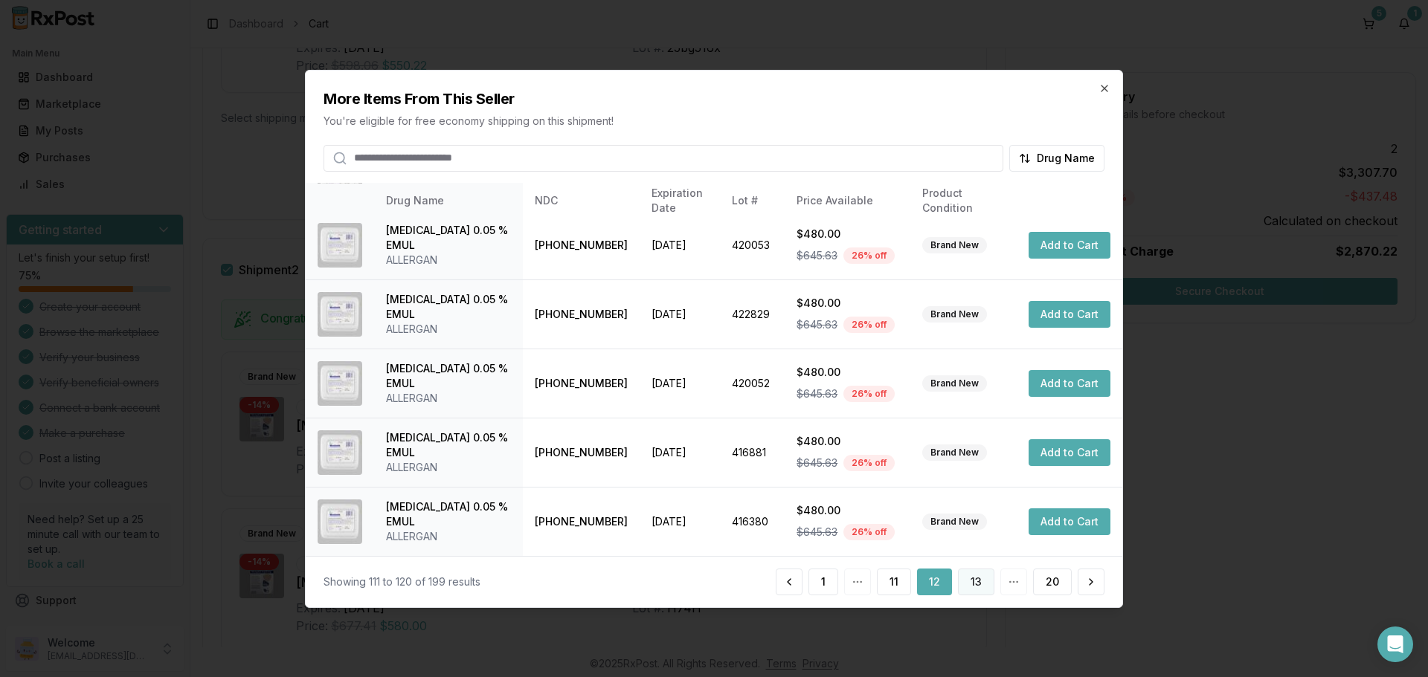
click at [978, 581] on button "13" at bounding box center [976, 582] width 36 height 27
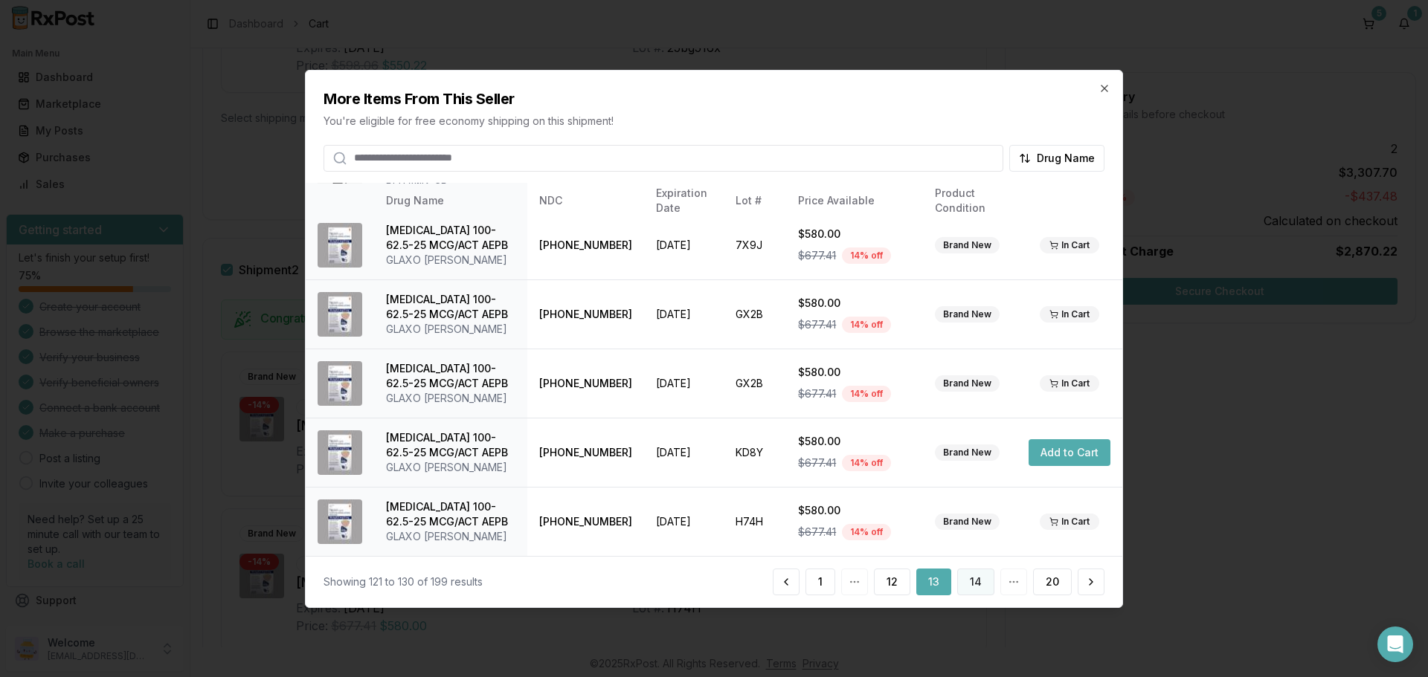
click at [978, 587] on button "14" at bounding box center [975, 582] width 37 height 27
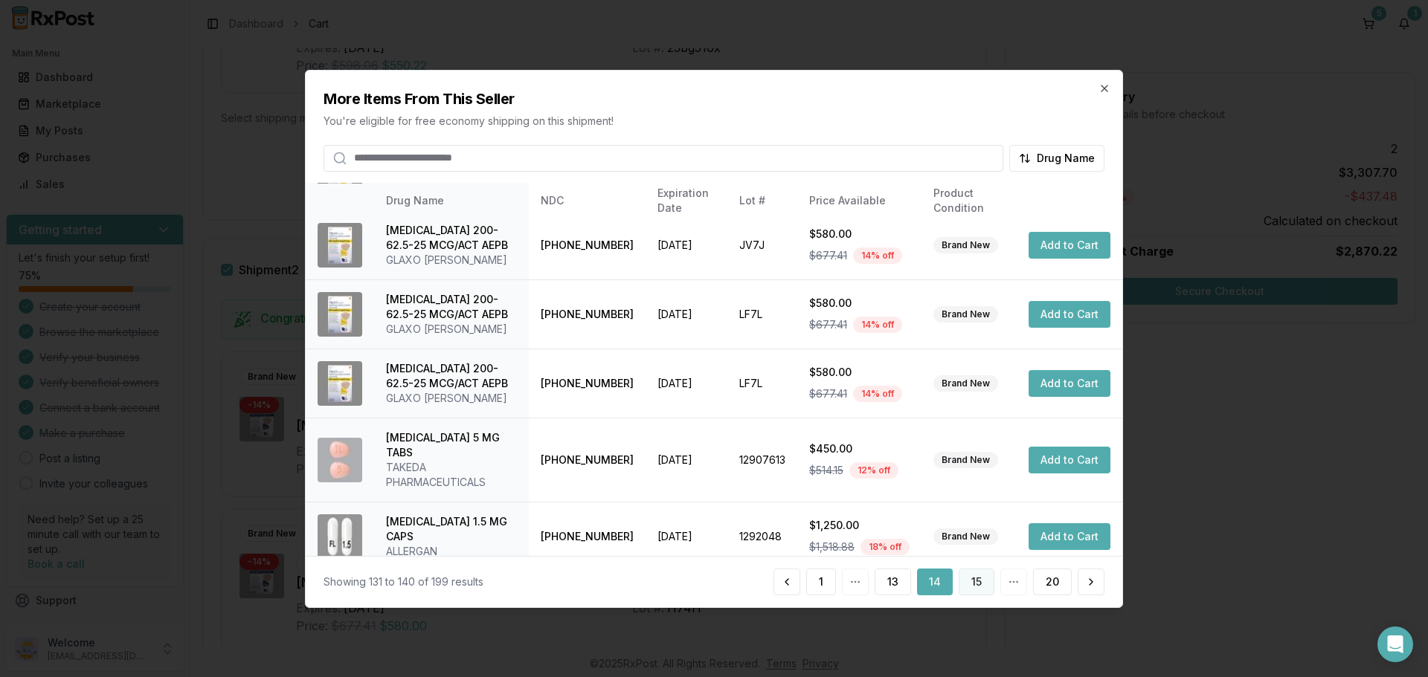
click at [971, 578] on button "15" at bounding box center [976, 582] width 36 height 27
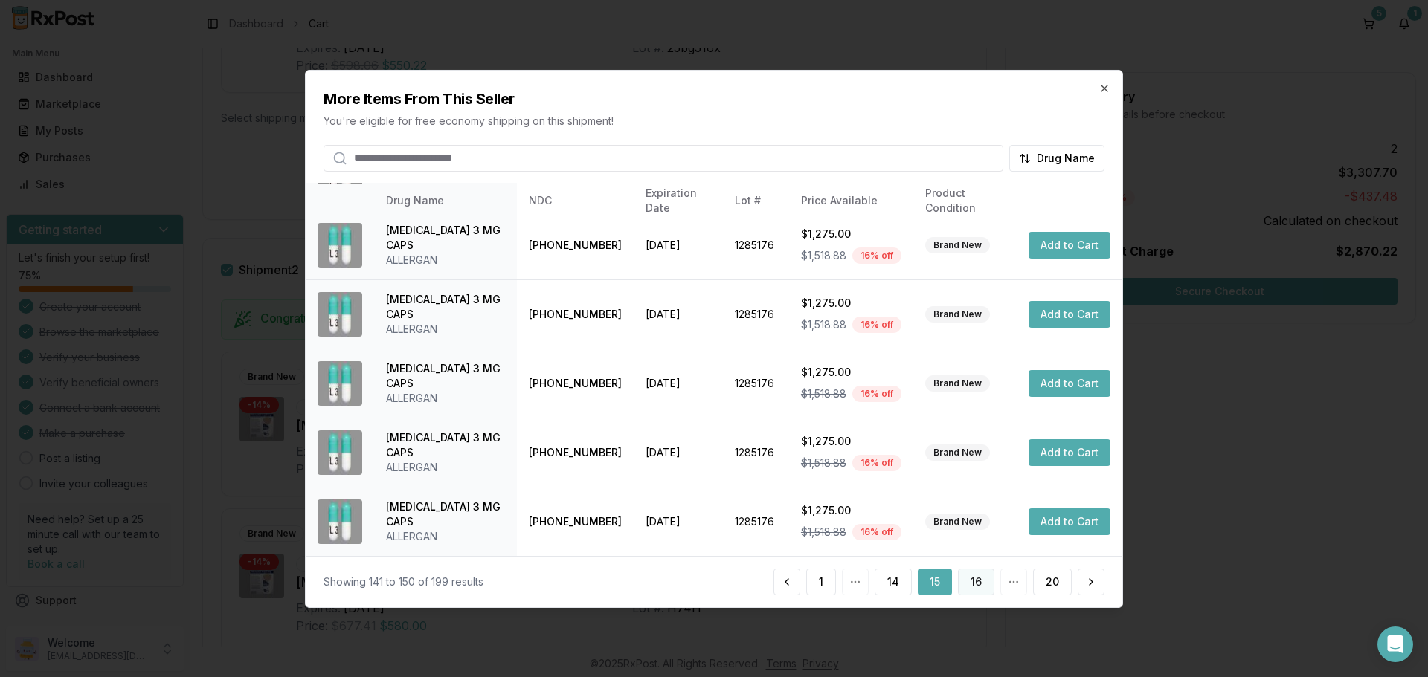
click at [973, 579] on button "16" at bounding box center [976, 582] width 36 height 27
click at [972, 583] on button "17" at bounding box center [976, 582] width 36 height 27
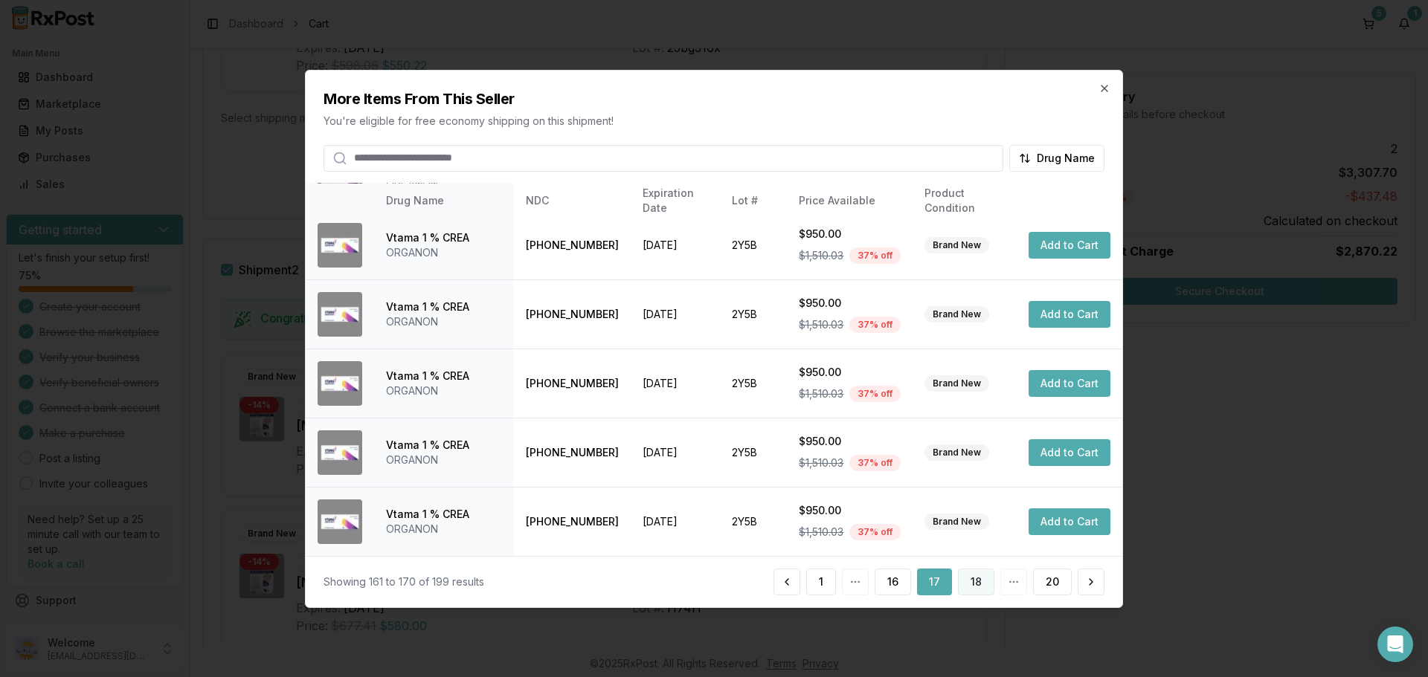
click at [973, 578] on button "18" at bounding box center [976, 582] width 36 height 27
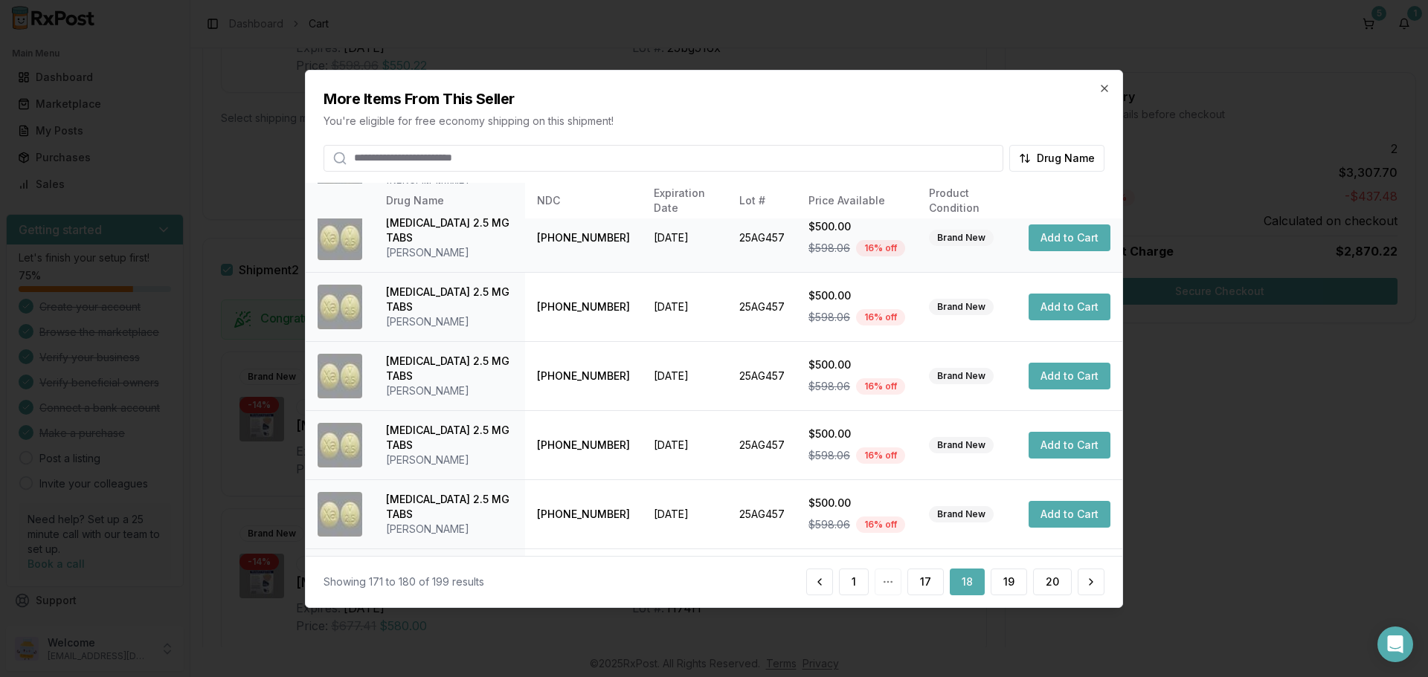
scroll to position [357, 0]
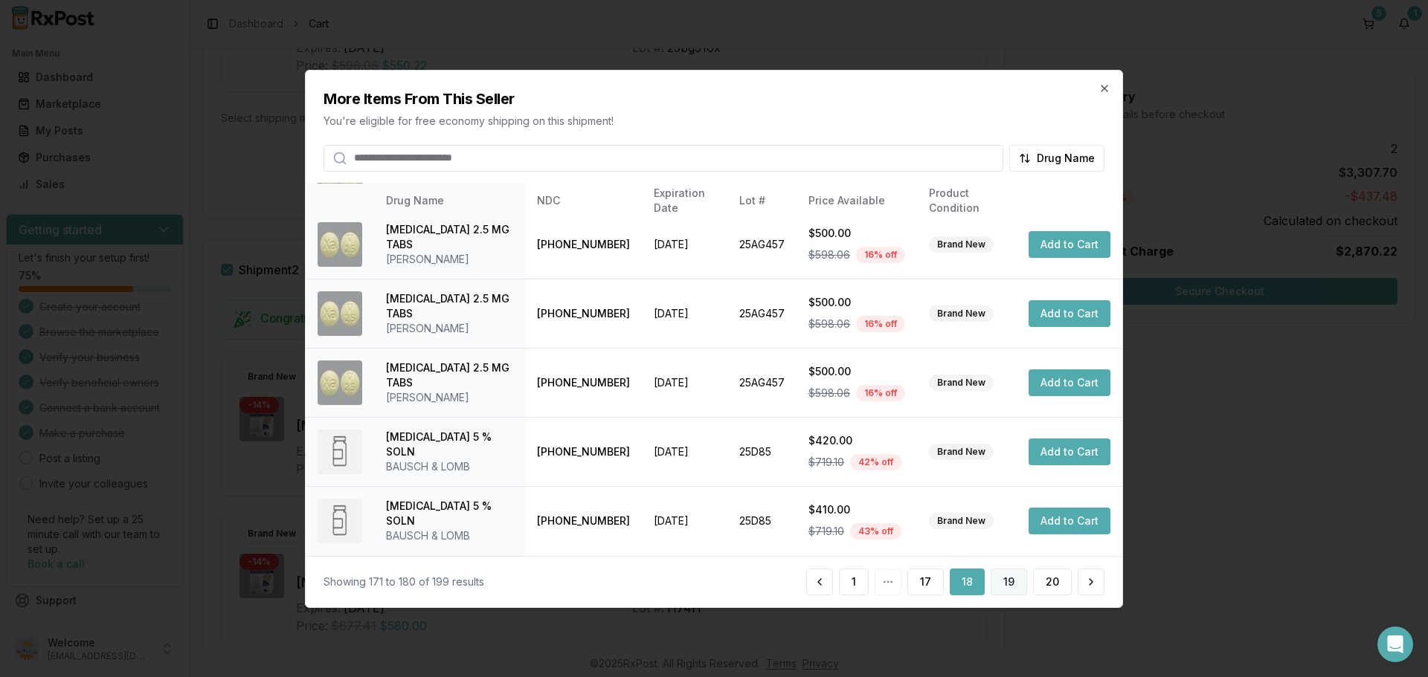
click at [1015, 584] on button "19" at bounding box center [1008, 582] width 36 height 27
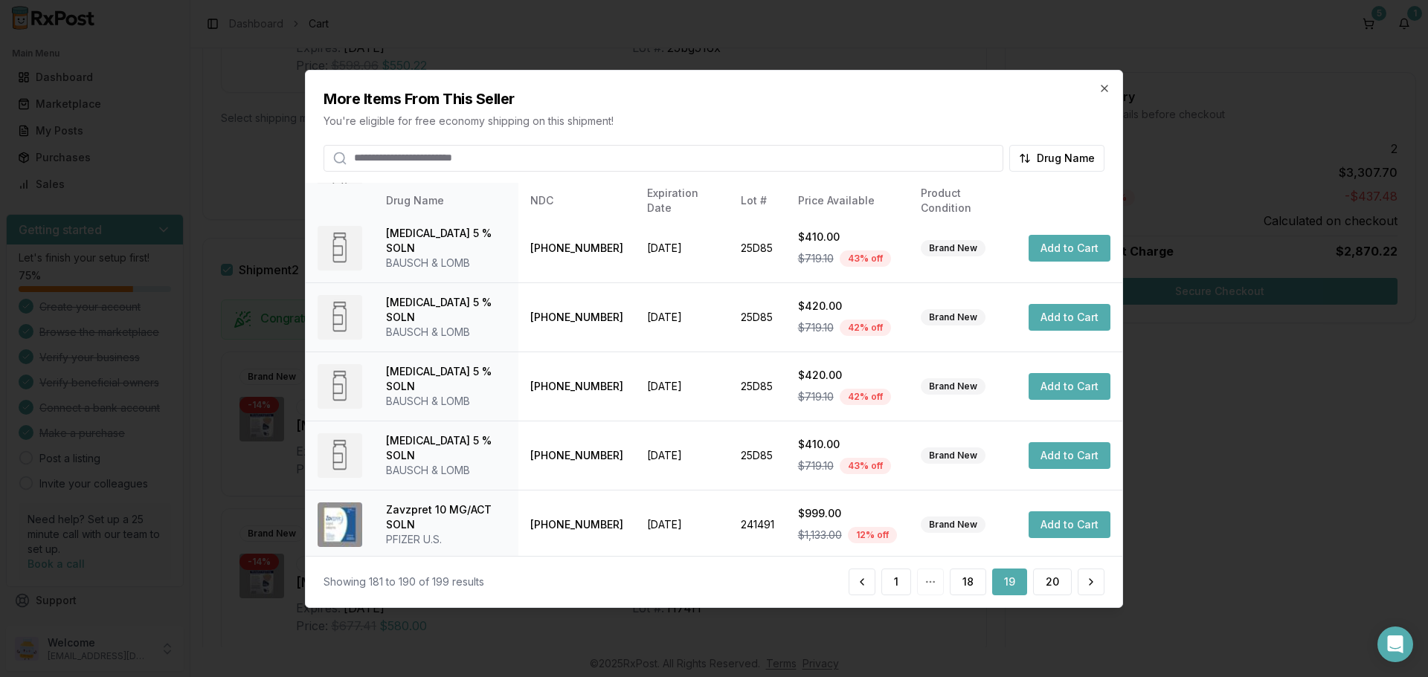
scroll to position [354, 0]
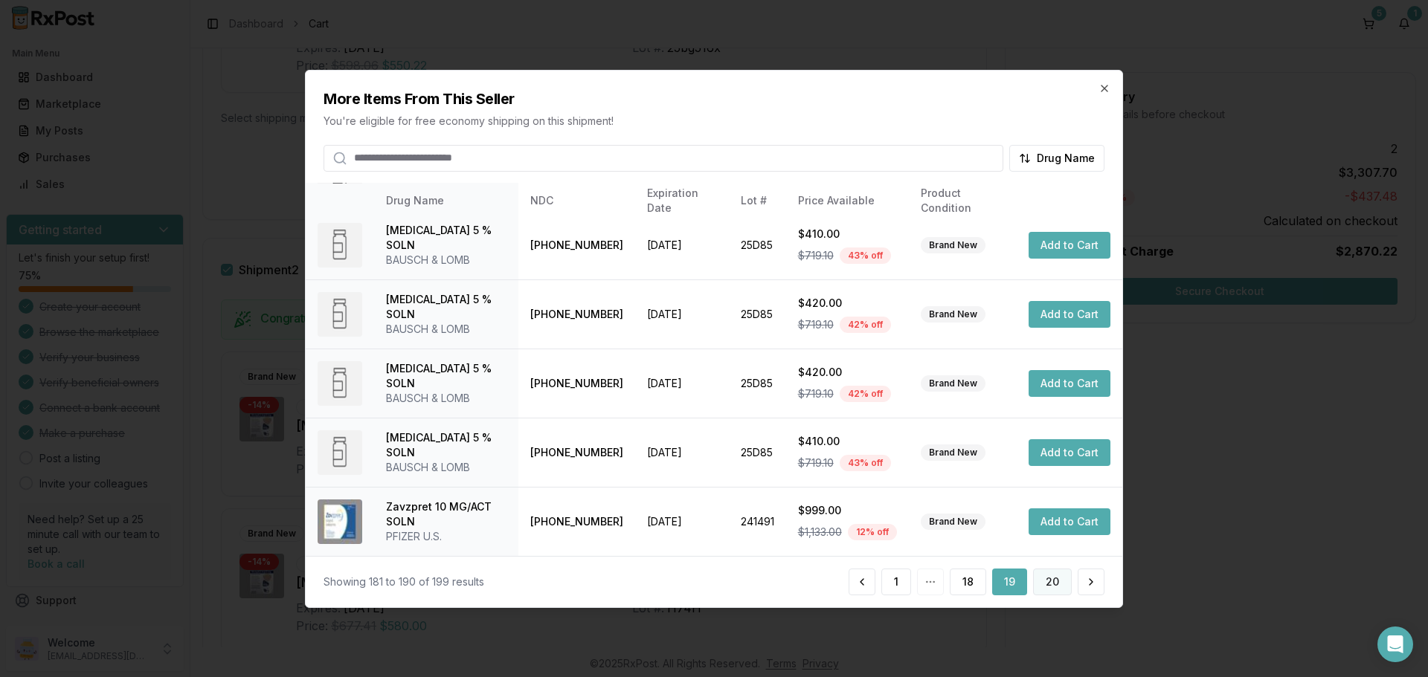
click at [1051, 592] on button "20" at bounding box center [1052, 582] width 39 height 27
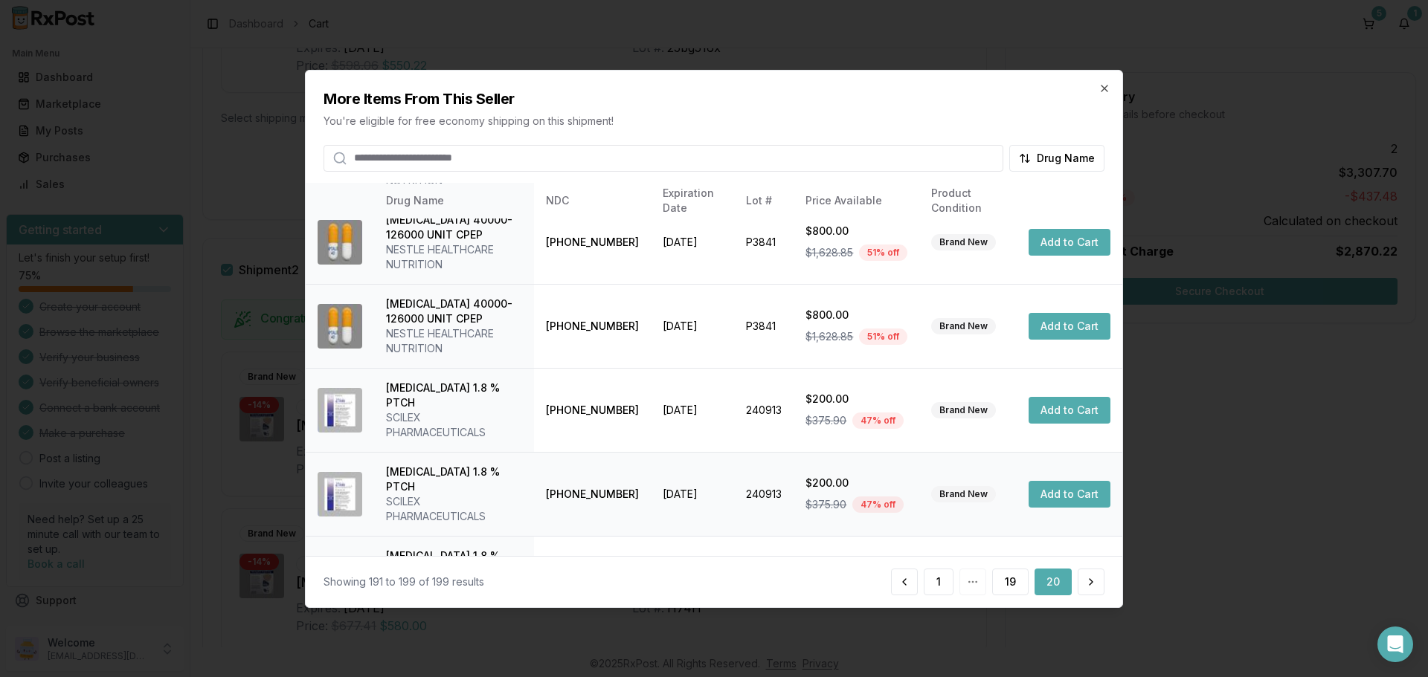
scroll to position [374, 0]
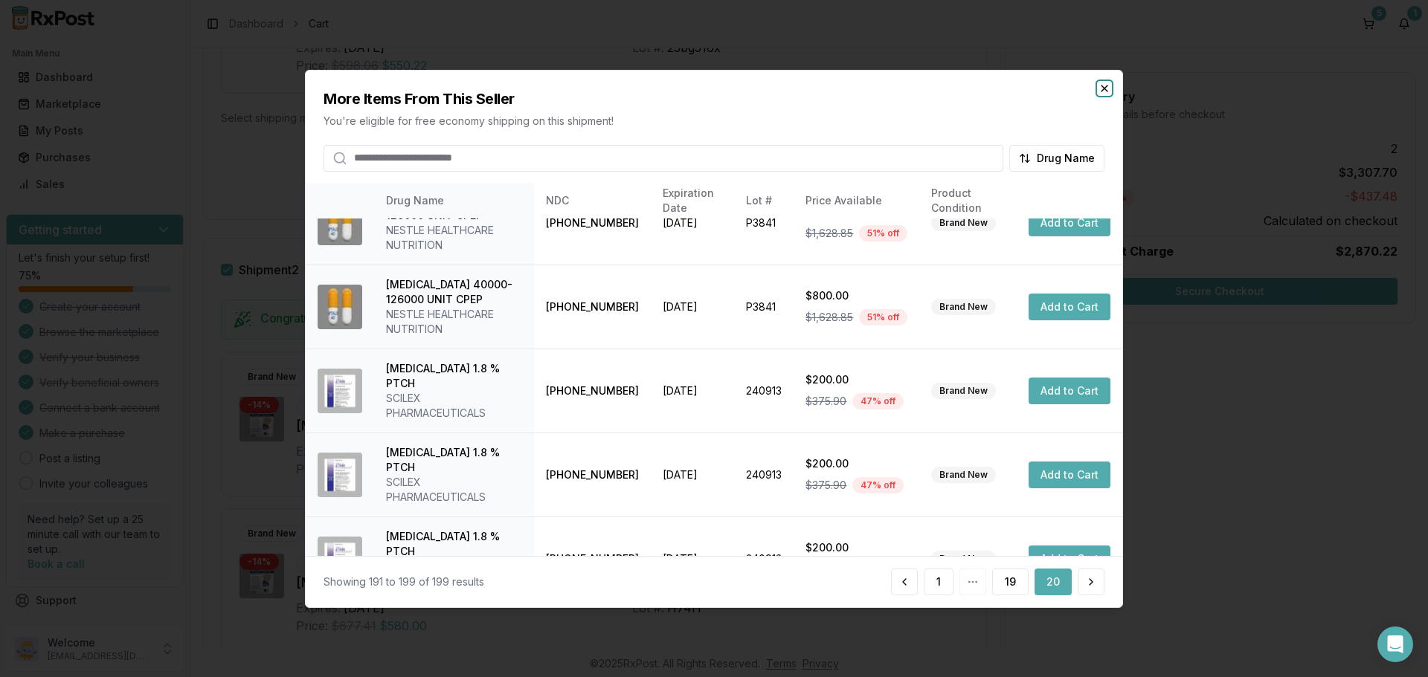
click at [1101, 88] on icon "button" at bounding box center [1104, 88] width 12 height 12
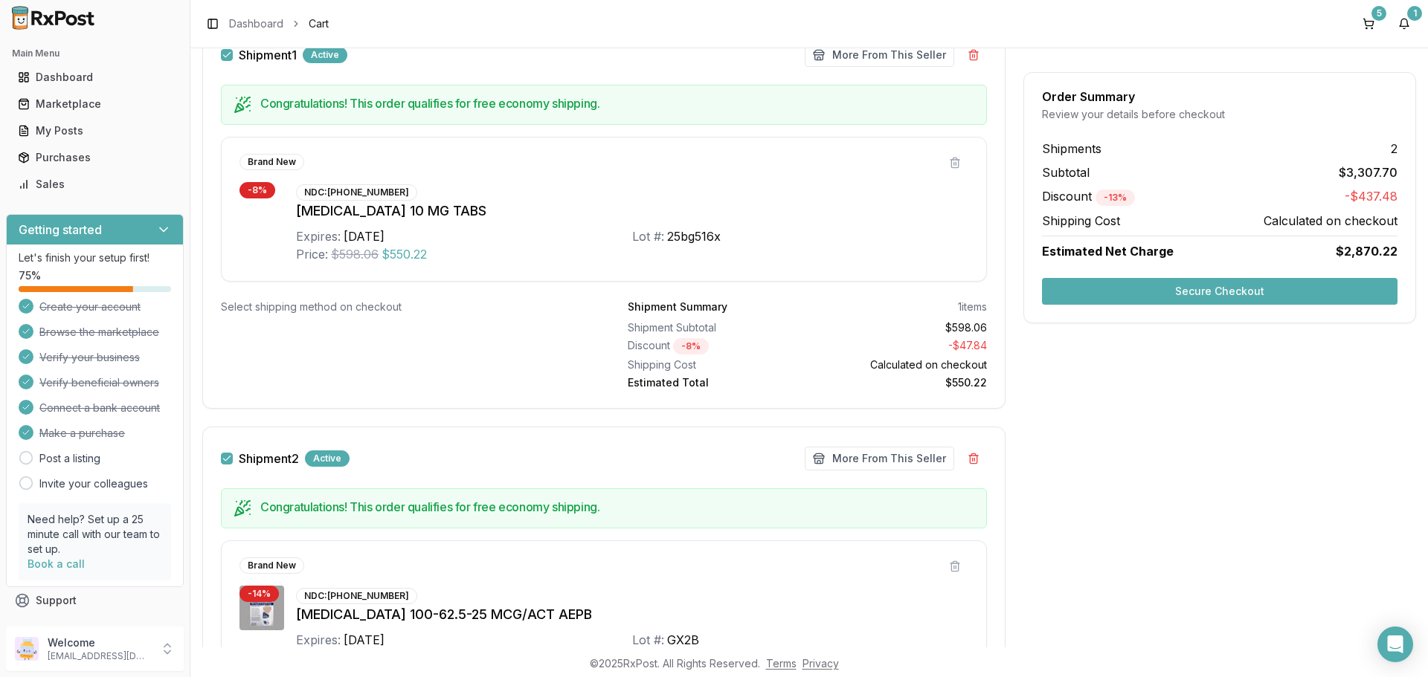
scroll to position [191, 0]
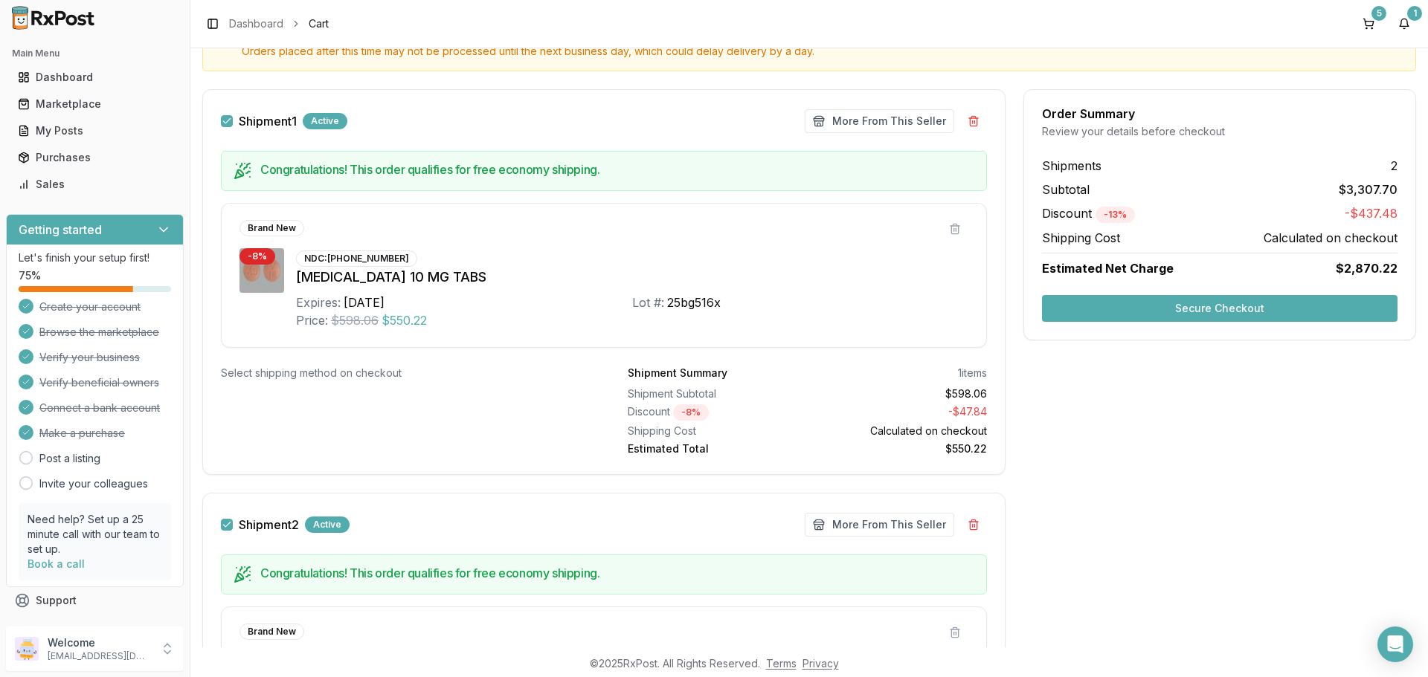
click at [225, 119] on button "Shipment 1" at bounding box center [227, 121] width 12 height 12
click at [1237, 300] on button "Secure Checkout" at bounding box center [1219, 308] width 355 height 27
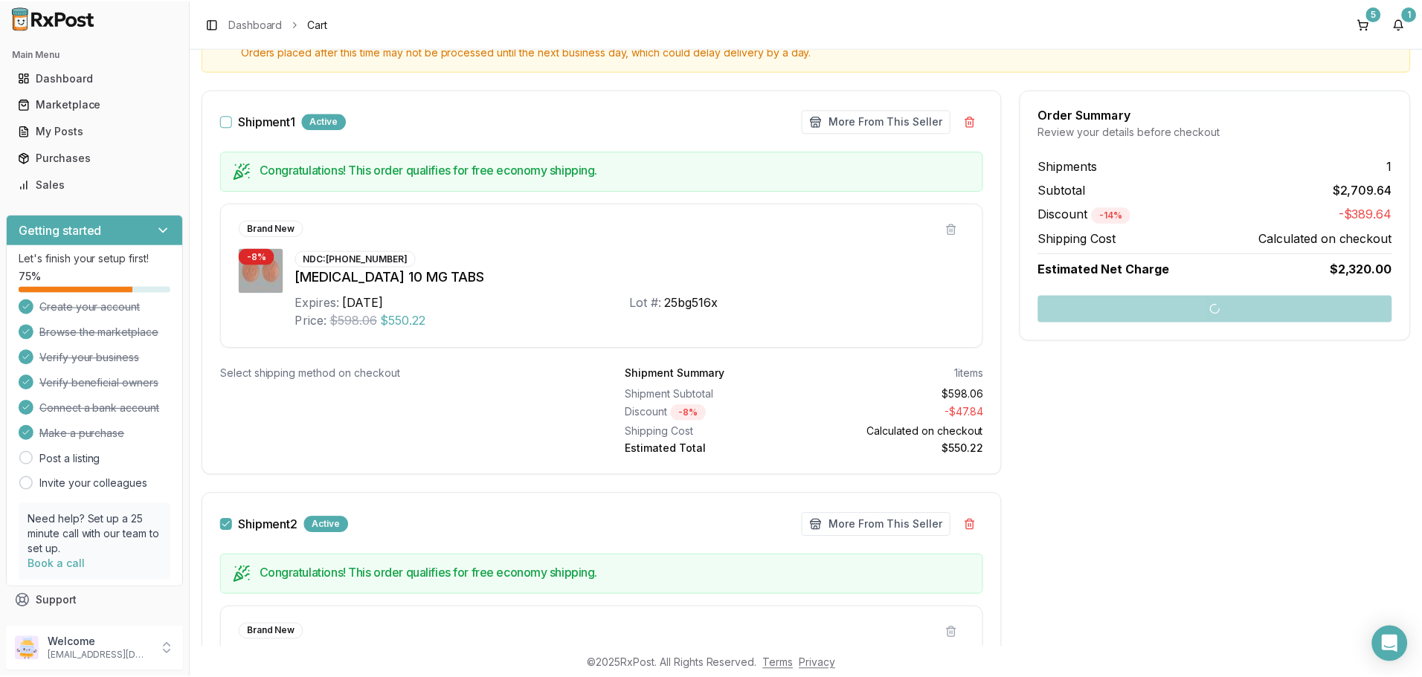
scroll to position [7, 0]
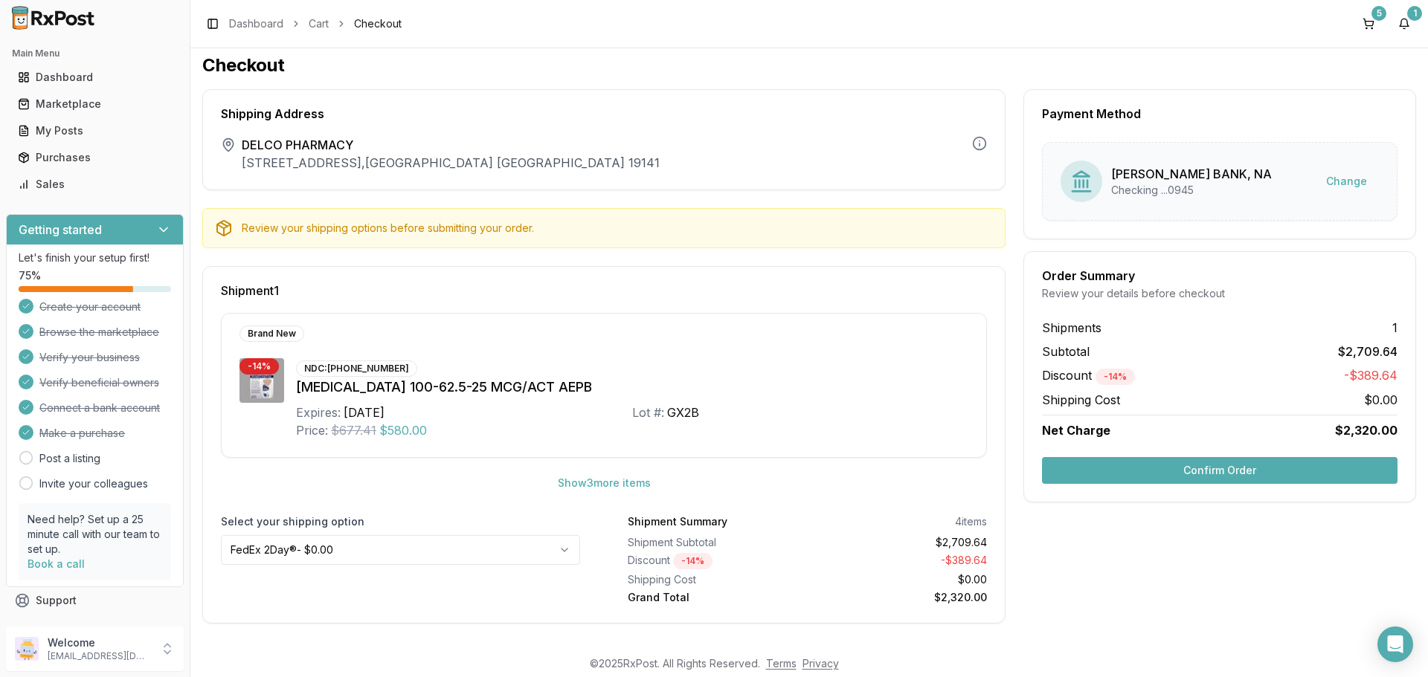
click at [1152, 470] on button "Confirm Order" at bounding box center [1219, 470] width 355 height 27
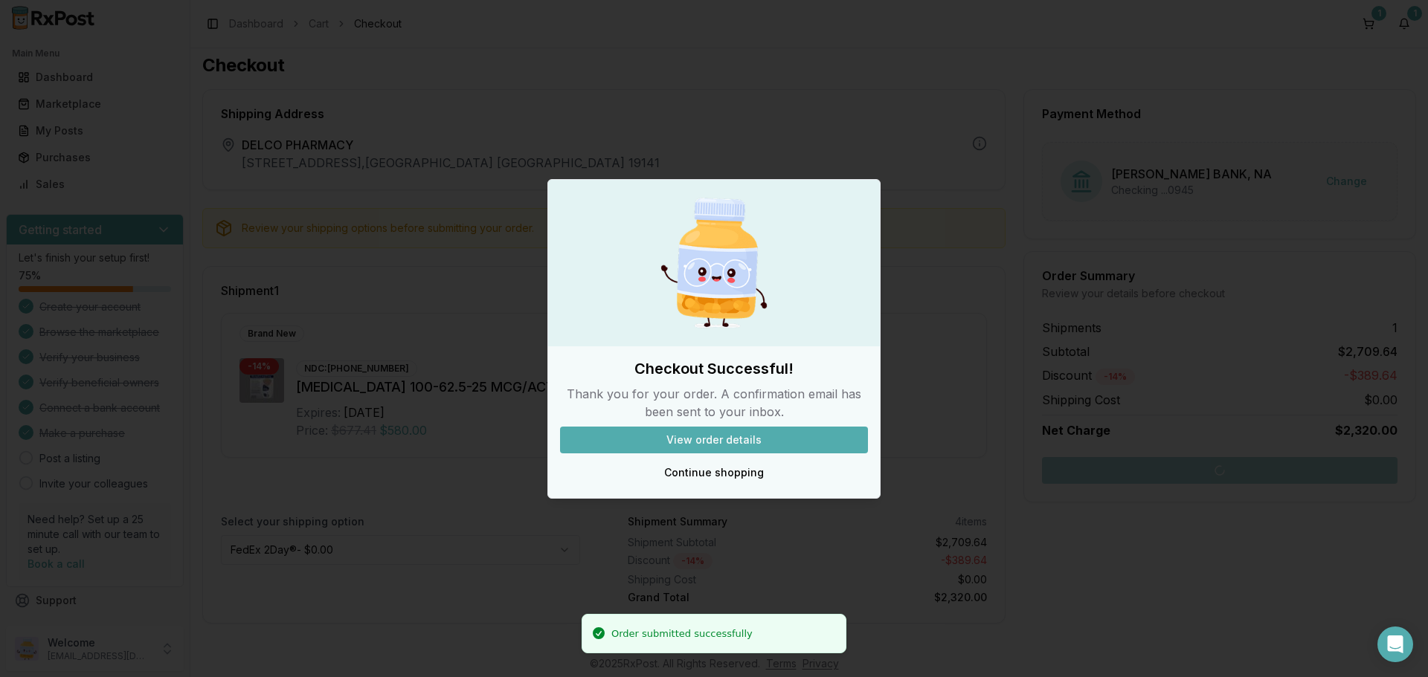
click at [741, 432] on button "View order details" at bounding box center [714, 440] width 308 height 27
